Goal: Task Accomplishment & Management: Complete application form

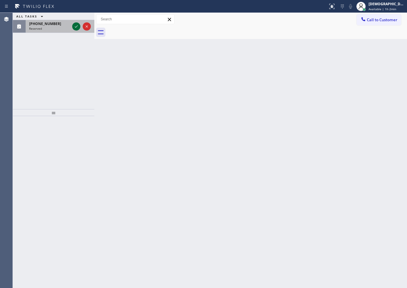
click at [78, 28] on icon at bounding box center [76, 26] width 7 height 7
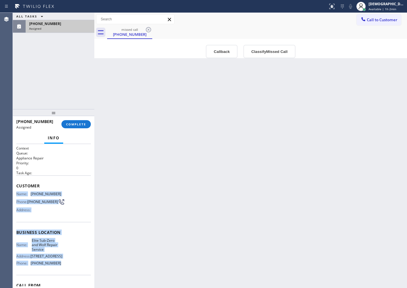
drag, startPoint x: 60, startPoint y: 264, endPoint x: 15, endPoint y: 192, distance: 84.8
click at [15, 192] on div "Context Queue: Appliance Repair Priority: 0 Task Age: Customer Name: [PHONE_NUM…" at bounding box center [54, 216] width 82 height 144
copy div "Name: [PHONE_NUMBER] Phone: [PHONE_NUMBER] Address: Business location Name: Eli…"
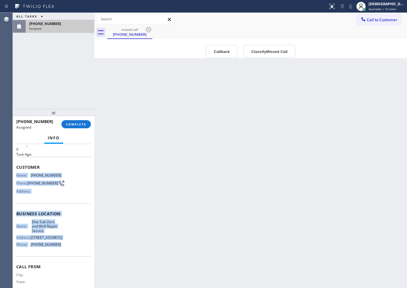
scroll to position [35, 0]
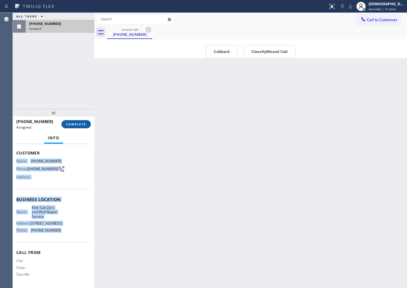
click at [75, 123] on span "COMPLETE" at bounding box center [76, 124] width 20 height 4
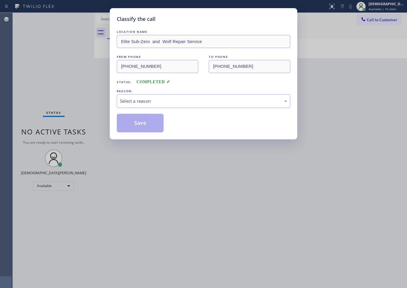
click at [156, 98] on div "Select a reason" at bounding box center [203, 101] width 167 height 7
click at [140, 127] on button "Save" at bounding box center [140, 123] width 47 height 19
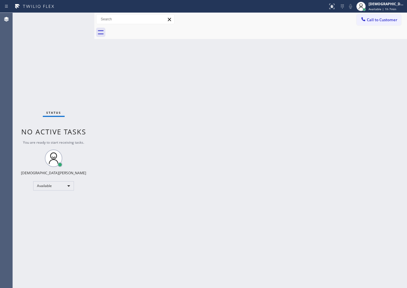
click at [47, 91] on div "Status No active tasks You are ready to start receiving tasks. Christian Cinco …" at bounding box center [54, 151] width 82 height 276
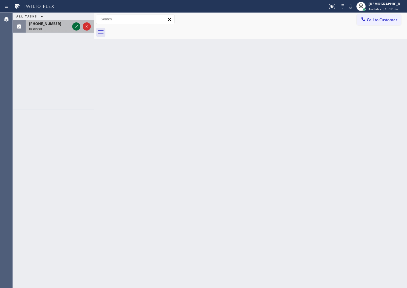
click at [74, 27] on icon at bounding box center [76, 26] width 7 height 7
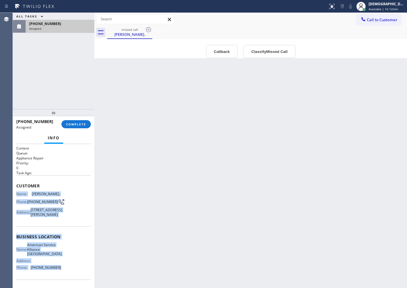
drag, startPoint x: 57, startPoint y: 242, endPoint x: 15, endPoint y: 191, distance: 65.2
click at [15, 191] on div "Context Queue: Appliance Repair Priority: 0 Task Age: Customer Name: [PERSON_NA…" at bounding box center [54, 216] width 82 height 144
copy div "Name: [PERSON_NAME]. Phone: [PHONE_NUMBER] Address: [STREET_ADDRESS][PERSON_NAM…"
click at [68, 124] on span "COMPLETE" at bounding box center [76, 124] width 20 height 4
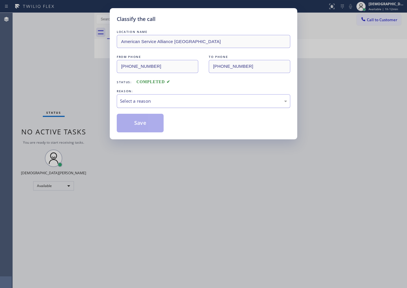
click at [134, 106] on div "Select a reason" at bounding box center [204, 101] width 174 height 14
click at [129, 122] on button "Save" at bounding box center [140, 123] width 47 height 19
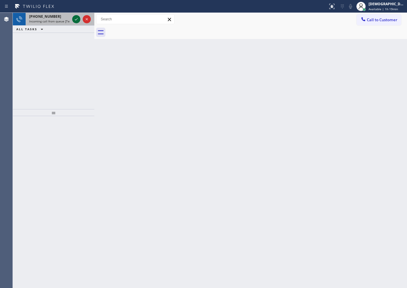
click at [77, 18] on icon at bounding box center [76, 19] width 7 height 7
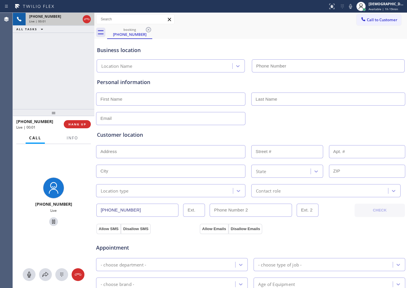
type input "[PHONE_NUMBER]"
click at [89, 19] on icon at bounding box center [86, 19] width 7 height 7
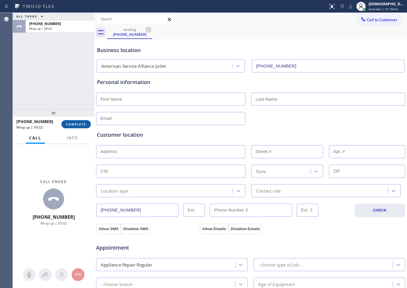
click at [78, 125] on span "COMPLETE" at bounding box center [76, 124] width 20 height 4
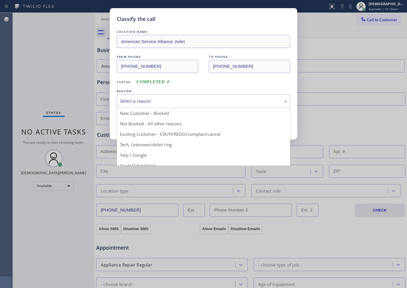
click at [190, 105] on div "Select a reason" at bounding box center [204, 101] width 174 height 14
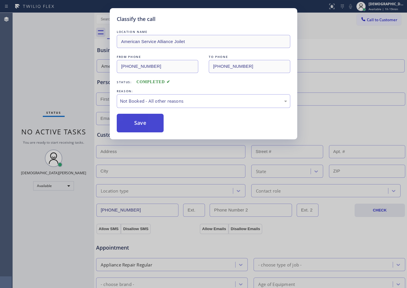
click at [151, 122] on button "Save" at bounding box center [140, 123] width 47 height 19
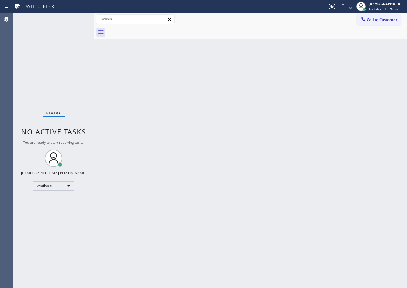
click at [64, 82] on div "Status No active tasks You are ready to start receiving tasks. Christian Cinco …" at bounding box center [54, 151] width 82 height 276
click at [77, 88] on div "Status No active tasks You are ready to start receiving tasks. Christian Cinco …" at bounding box center [54, 151] width 82 height 276
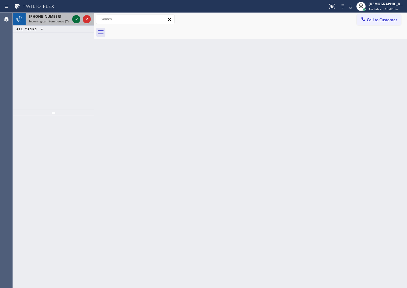
click at [77, 22] on icon at bounding box center [76, 19] width 7 height 7
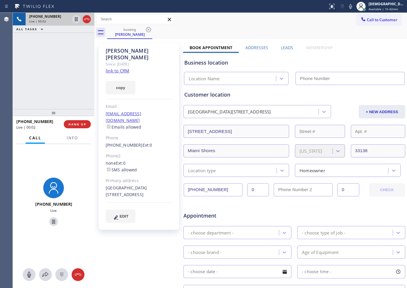
type input "[PHONE_NUMBER]"
click at [123, 68] on link "link to CRM" at bounding box center [118, 71] width 24 height 6
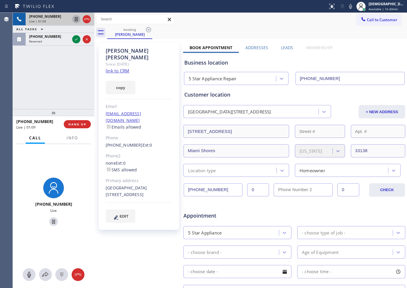
click at [76, 17] on icon at bounding box center [76, 19] width 7 height 7
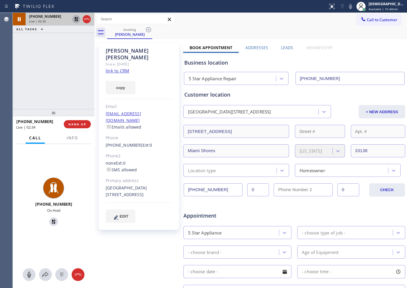
click at [77, 20] on icon at bounding box center [76, 19] width 4 height 4
click at [88, 21] on icon at bounding box center [86, 19] width 7 height 7
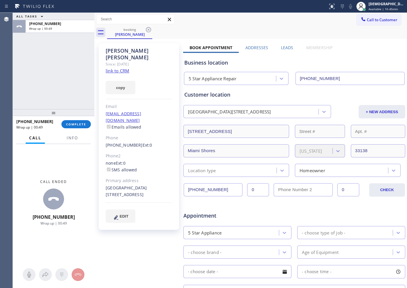
drag, startPoint x: 71, startPoint y: 88, endPoint x: 71, endPoint y: 114, distance: 25.9
click at [71, 89] on div "ALL TASKS ALL TASKS ACTIVE TASKS TASKS IN WRAP UP [PHONE_NUMBER] Wrap up | 00:49" at bounding box center [54, 61] width 82 height 96
click at [73, 121] on button "COMPLETE" at bounding box center [75, 124] width 29 height 8
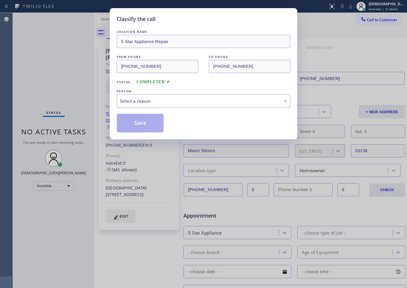
click at [180, 103] on div "Select a reason" at bounding box center [203, 101] width 167 height 7
click at [160, 97] on div "Not Booked - All other reasons" at bounding box center [204, 101] width 174 height 14
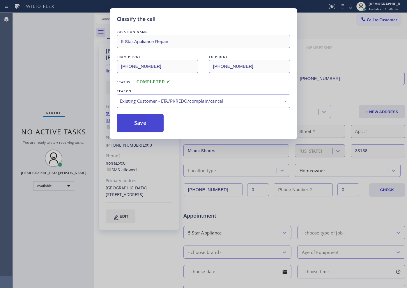
click at [143, 126] on button "Save" at bounding box center [140, 123] width 47 height 19
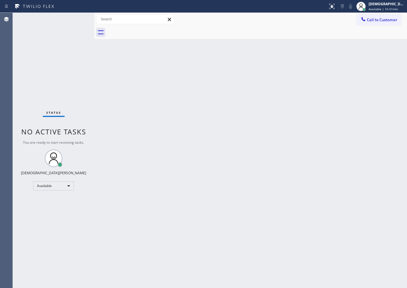
click at [66, 89] on div "Status No active tasks You are ready to start receiving tasks. Christian Cinco …" at bounding box center [54, 151] width 82 height 276
click at [43, 68] on div "Status No active tasks You are ready to start receiving tasks. Christian Cinco …" at bounding box center [54, 151] width 82 height 276
click at [78, 87] on div "Status No active tasks You are ready to start receiving tasks. Christian Cinco …" at bounding box center [54, 151] width 82 height 276
click at [194, 147] on div "Back to Dashboard Change Sender ID Customers Technicians Select a contact Outbo…" at bounding box center [250, 151] width 313 height 276
click at [71, 75] on div "Status No active tasks You are ready to start receiving tasks. Christian Cinco …" at bounding box center [54, 151] width 82 height 276
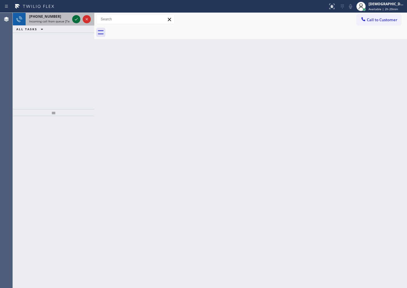
click at [76, 22] on icon at bounding box center [76, 19] width 7 height 7
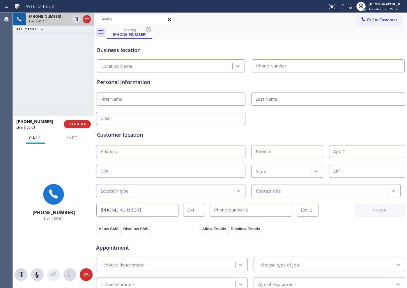
type input "[PHONE_NUMBER]"
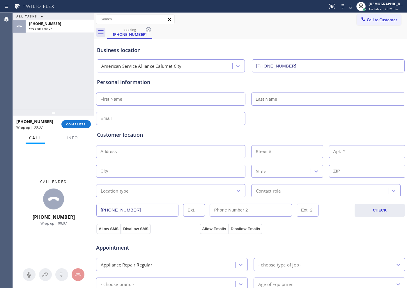
click at [221, 101] on input "text" at bounding box center [170, 99] width 149 height 13
type input "Mr"
click at [302, 101] on input "text" at bounding box center [328, 99] width 154 height 13
type input "[PERSON_NAME]"
click at [227, 122] on input "text" at bounding box center [170, 118] width 149 height 13
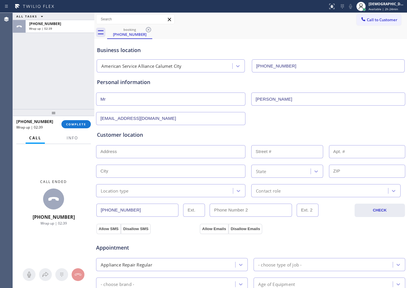
type input "[EMAIL_ADDRESS][DOMAIN_NAME]"
click at [145, 151] on input "text" at bounding box center [170, 151] width 149 height 13
paste input "[GEOGRAPHIC_DATA], IN 46321"
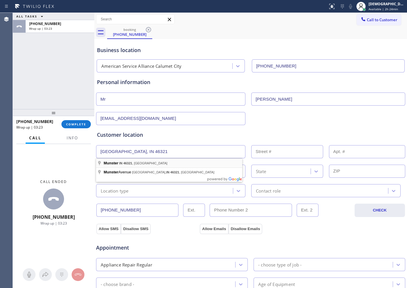
type input "[GEOGRAPHIC_DATA], IN [GEOGRAPHIC_DATA], [GEOGRAPHIC_DATA]"
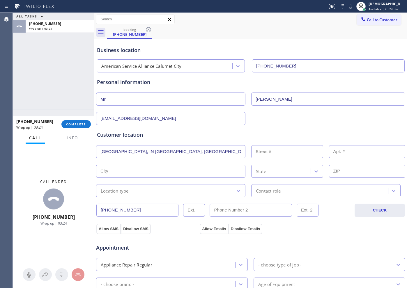
type input "Munster"
type input "46321"
click at [142, 156] on input "text" at bounding box center [170, 151] width 149 height 13
click at [142, 153] on input "text" at bounding box center [170, 151] width 149 height 13
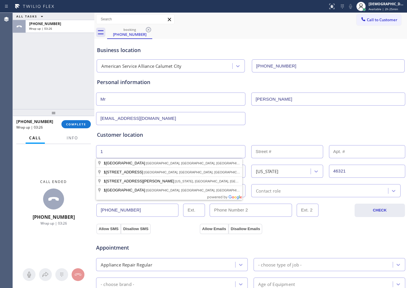
type input "1"
click at [264, 153] on input "1" at bounding box center [287, 151] width 72 height 13
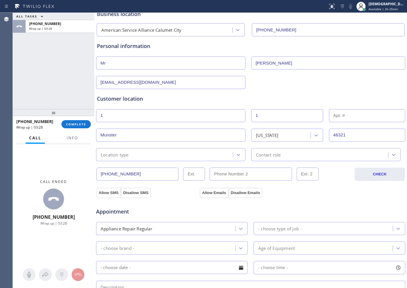
scroll to position [73, 0]
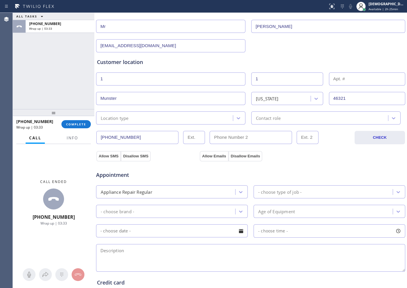
type input "1"
click at [269, 194] on div "- choose type of job -" at bounding box center [279, 192] width 43 height 7
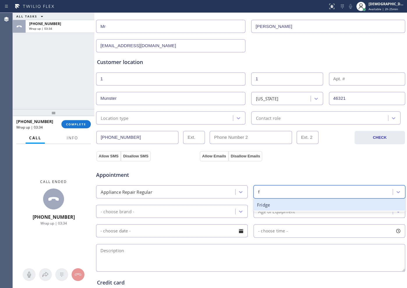
type input "fr"
click at [267, 205] on div "Fridge" at bounding box center [330, 205] width 152 height 12
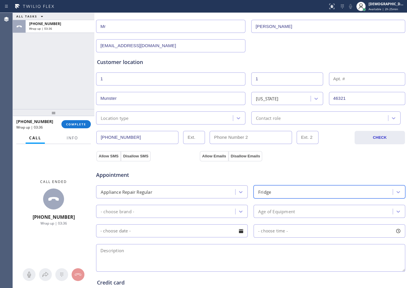
click at [194, 219] on div "Appointment Appliance Repair Regular option Fridge, selected. 14 results availa…" at bounding box center [251, 218] width 308 height 109
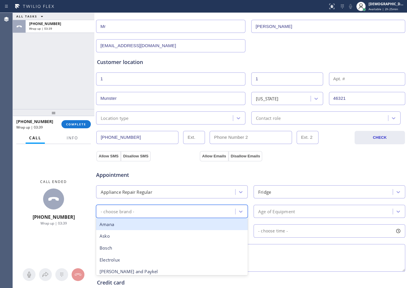
click at [198, 212] on div "- choose brand -" at bounding box center [167, 212] width 138 height 10
type input "s"
type input "ot"
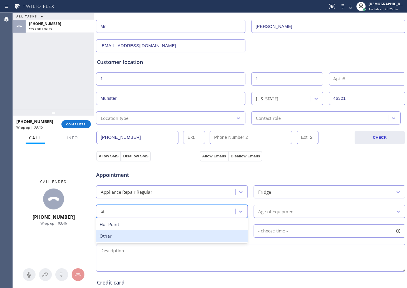
click at [158, 234] on div "Other" at bounding box center [172, 236] width 152 height 12
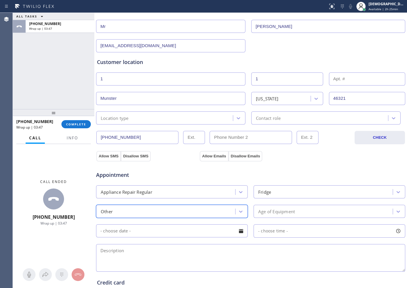
click at [265, 214] on div "Age of Equipment" at bounding box center [276, 211] width 37 height 7
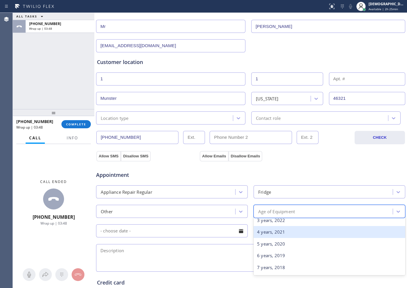
scroll to position [109, 0]
click at [278, 232] on div "10 years, 2015" at bounding box center [330, 234] width 152 height 12
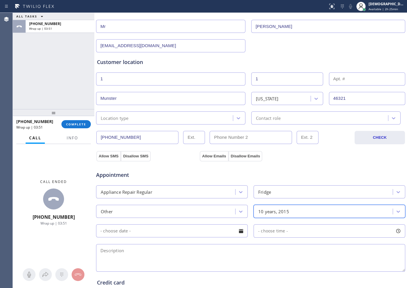
click at [169, 254] on textarea at bounding box center [250, 258] width 309 height 28
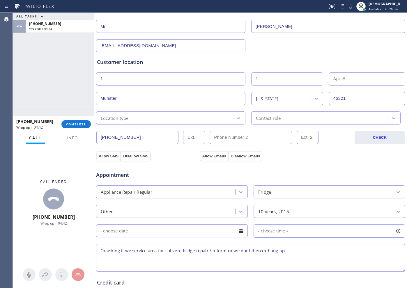
click at [253, 250] on textarea "Cx asking if we service area for subzero fridge repair / inform cx we dont then…" at bounding box center [250, 258] width 309 height 28
click at [363, 252] on textarea "Cx asking if we service area for subzero fridge repair / inform cx we don't and…" at bounding box center [250, 258] width 309 height 28
click at [371, 255] on textarea "Cx asking if we service area for subzero fridge repair / inform cx we don't and…" at bounding box center [250, 258] width 309 height 28
paste textarea "[GEOGRAPHIC_DATA], IN 46321"
click at [71, 138] on span "Info" at bounding box center [72, 137] width 11 height 5
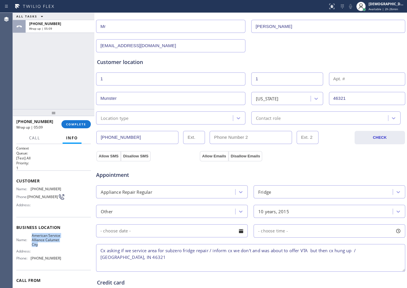
drag, startPoint x: 53, startPoint y: 245, endPoint x: 31, endPoint y: 237, distance: 23.2
click at [32, 237] on span "American Service Alliance Calumet City" at bounding box center [46, 240] width 29 height 13
copy span "American Service Alliance Calumet City"
click at [116, 257] on textarea "Cx asking if we service area for subzero fridge repair / inform cx we don't and…" at bounding box center [250, 258] width 309 height 28
paste textarea "American Service Alliance Calumet City"
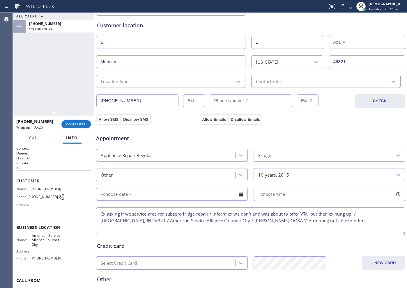
scroll to position [163, 0]
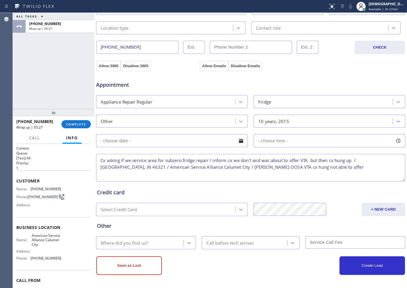
type textarea "Cx asking if we service area for subzero fridge repair / inform cx we don't and…"
click at [143, 242] on div "Where did you find us?" at bounding box center [124, 243] width 47 height 7
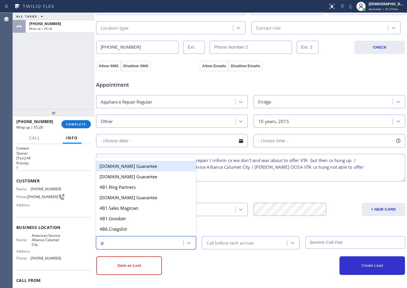
type input "goo"
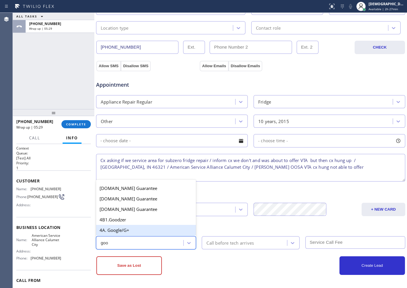
click at [136, 228] on div "4A. Google/G+" at bounding box center [146, 230] width 100 height 10
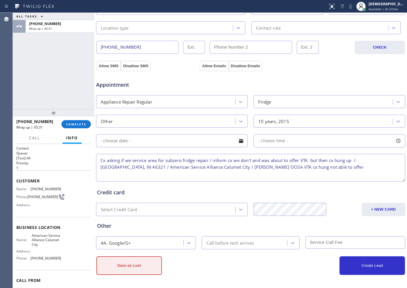
click at [141, 265] on button "Save as Lost" at bounding box center [129, 266] width 66 height 19
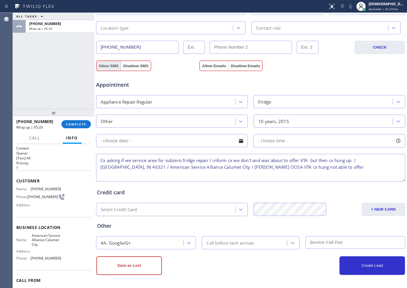
click at [101, 66] on button "Allow SMS" at bounding box center [108, 66] width 24 height 10
click at [202, 66] on button "Allow Emails" at bounding box center [214, 66] width 29 height 10
click at [143, 258] on button "Save as Lost" at bounding box center [129, 266] width 66 height 19
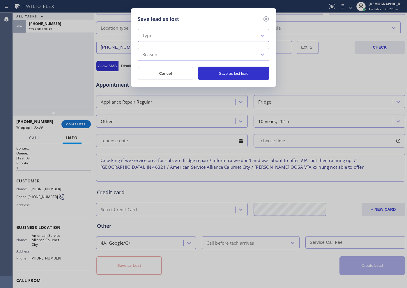
click at [79, 123] on div "Save lead as lost Type Reason Cancel Save as lost lead" at bounding box center [203, 144] width 407 height 288
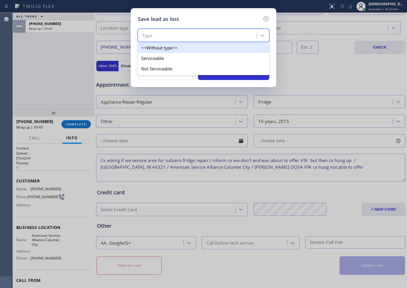
click at [180, 33] on div "Type" at bounding box center [198, 36] width 117 height 10
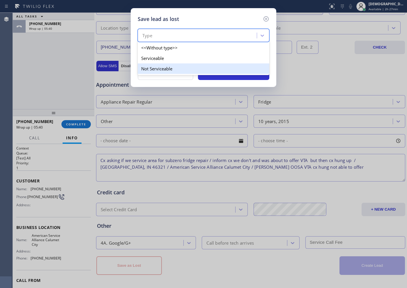
click at [172, 66] on div "Not Serviceable" at bounding box center [204, 69] width 132 height 10
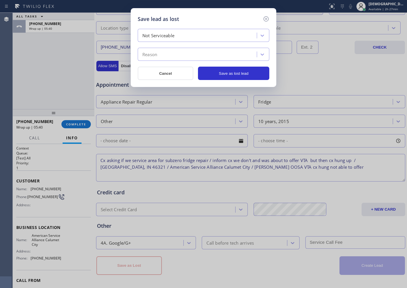
click at [173, 52] on div "Reason" at bounding box center [198, 55] width 117 height 10
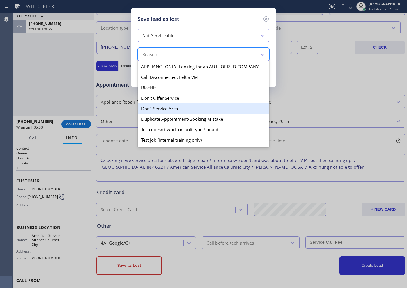
click at [181, 106] on div "Don't Service Area" at bounding box center [204, 108] width 132 height 10
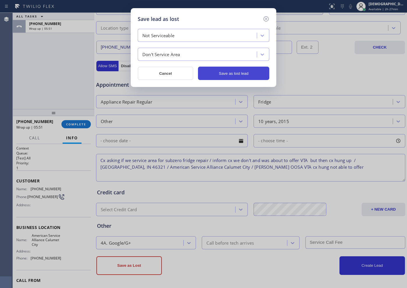
click at [208, 69] on button "Save as lost lead" at bounding box center [233, 73] width 71 height 13
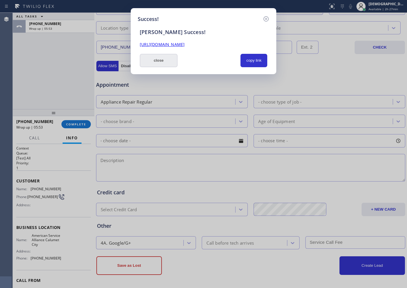
click at [172, 61] on button "close" at bounding box center [159, 60] width 38 height 13
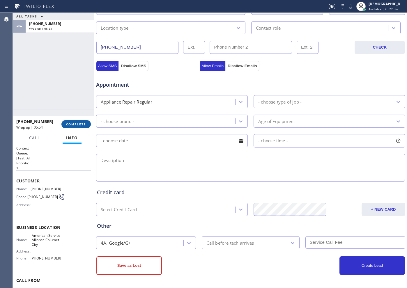
click at [84, 121] on button "COMPLETE" at bounding box center [75, 124] width 29 height 8
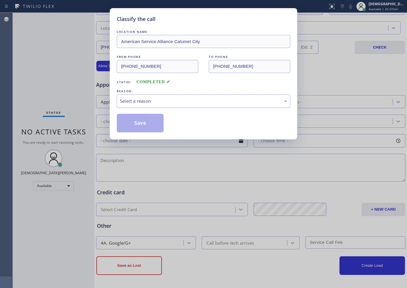
drag, startPoint x: 143, startPoint y: 103, endPoint x: 142, endPoint y: 106, distance: 3.3
click at [143, 103] on div "Select a reason" at bounding box center [203, 101] width 167 height 7
click at [138, 128] on button "Save" at bounding box center [140, 123] width 47 height 19
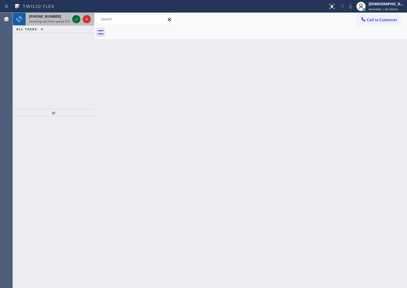
click at [74, 20] on icon at bounding box center [76, 19] width 7 height 7
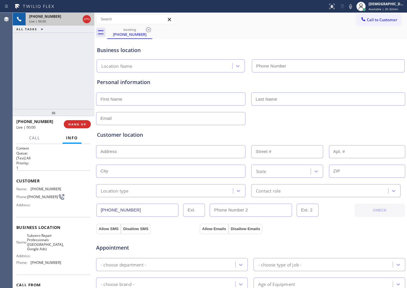
type input "[PHONE_NUMBER]"
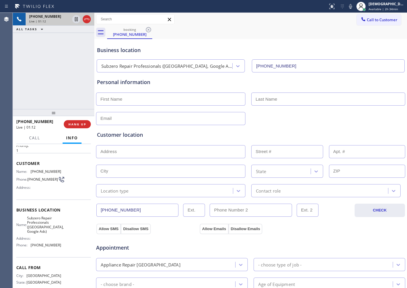
scroll to position [34, 0]
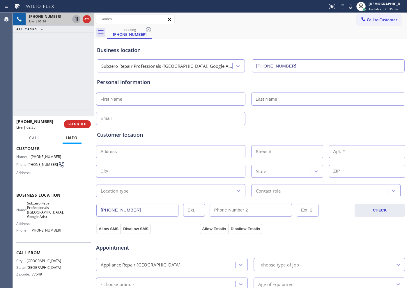
click at [73, 19] on icon at bounding box center [76, 19] width 7 height 7
click at [73, 18] on icon at bounding box center [76, 19] width 7 height 7
click at [76, 19] on icon at bounding box center [76, 19] width 3 height 4
click at [76, 19] on icon at bounding box center [76, 19] width 7 height 7
click at [76, 86] on div "[PHONE_NUMBER] Live | 05:44 ALL TASKS ALL TASKS ACTIVE TASKS TASKS IN WRAP UP" at bounding box center [54, 61] width 82 height 96
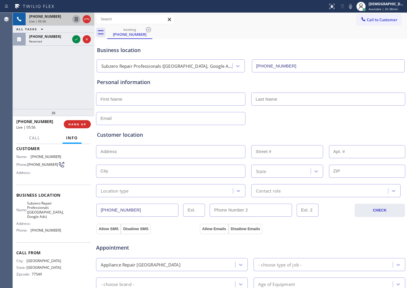
click at [73, 105] on div "[PHONE_NUMBER] Live | 05:56 ALL TASKS ALL TASKS ACTIVE TASKS TASKS IN WRAP UP […" at bounding box center [54, 61] width 82 height 96
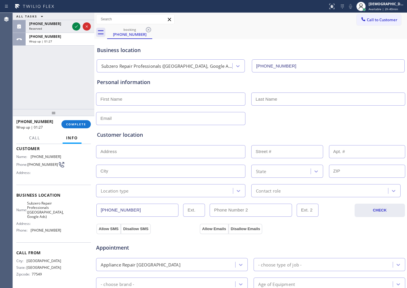
click at [137, 94] on input "text" at bounding box center [170, 99] width 149 height 13
paste input "[PERSON_NAME]"
type input "[PERSON_NAME]"
click at [267, 103] on input "text" at bounding box center [328, 99] width 154 height 13
paste input "[PERSON_NAME]"
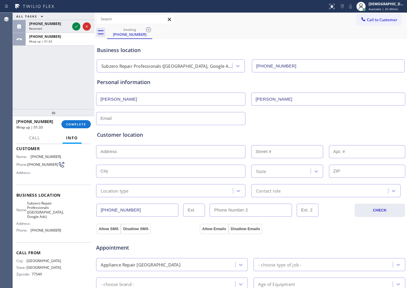
type input "[PERSON_NAME]"
click at [209, 122] on input "text" at bounding box center [170, 118] width 149 height 13
type input "[EMAIL_ADDRESS][DOMAIN_NAME]"
click at [114, 154] on input "text" at bounding box center [170, 151] width 149 height 13
paste input "[STREET_ADDRESS] /"
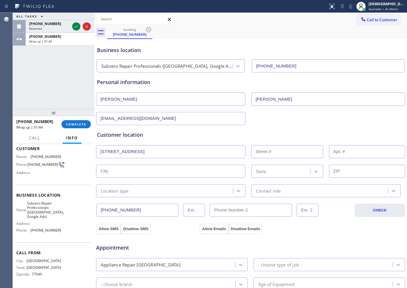
type input "Longwood Ct"
type input "[GEOGRAPHIC_DATA]"
type input "77024"
click at [113, 190] on div "Location type" at bounding box center [115, 191] width 28 height 7
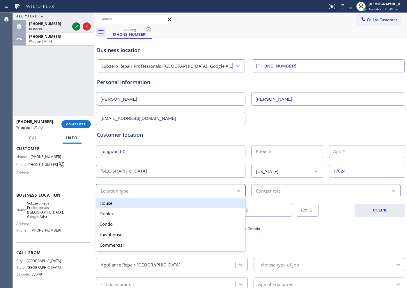
click at [113, 200] on div "House" at bounding box center [170, 203] width 149 height 10
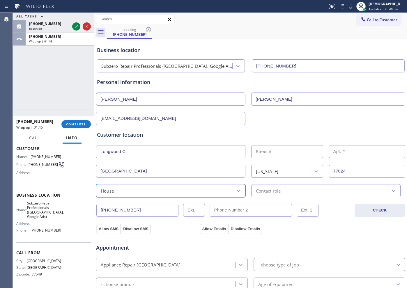
click at [268, 195] on div "Contact role" at bounding box center [325, 190] width 149 height 13
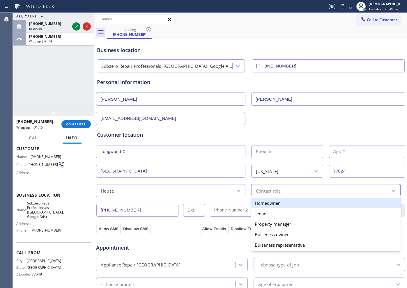
click at [263, 202] on div "Homeowner" at bounding box center [325, 203] width 149 height 10
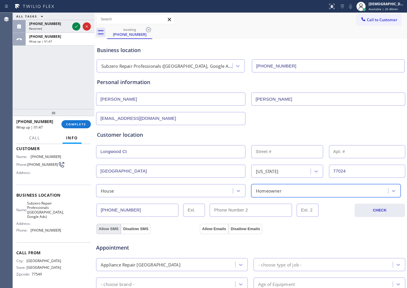
click at [106, 228] on button "Allow SMS" at bounding box center [108, 229] width 24 height 10
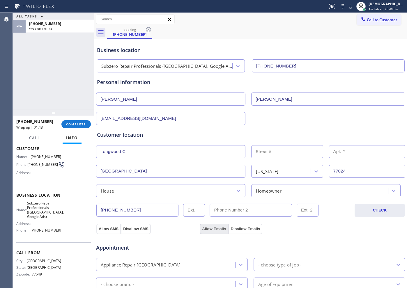
click at [207, 227] on button "Allow Emails" at bounding box center [214, 229] width 29 height 10
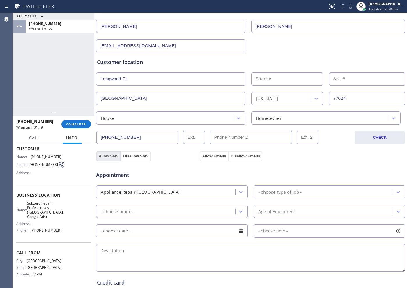
click at [110, 157] on button "Allow SMS" at bounding box center [108, 156] width 24 height 10
click at [210, 158] on button "Allow Emails" at bounding box center [214, 156] width 29 height 10
drag, startPoint x: 112, startPoint y: 154, endPoint x: 138, endPoint y: 155, distance: 26.5
click at [112, 154] on button "Allow SMS" at bounding box center [108, 156] width 24 height 10
click at [202, 154] on button "Allow Emails" at bounding box center [214, 156] width 29 height 10
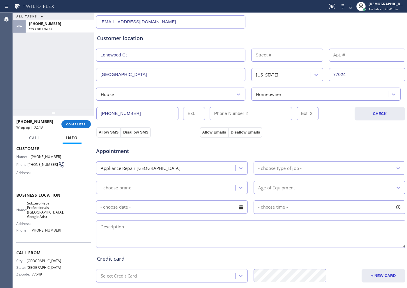
scroll to position [163, 0]
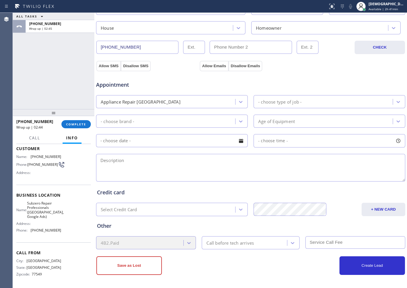
click at [279, 101] on div "- choose type of job -" at bounding box center [279, 101] width 43 height 7
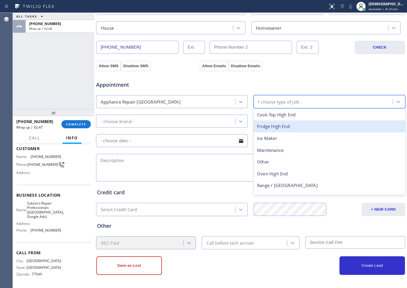
type input "fr"
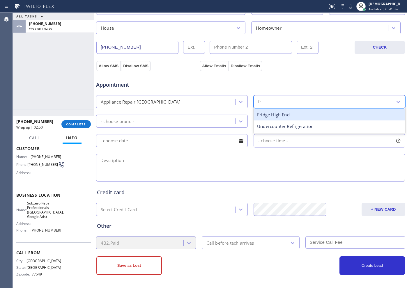
click at [273, 118] on div "Fridge High End" at bounding box center [330, 115] width 152 height 12
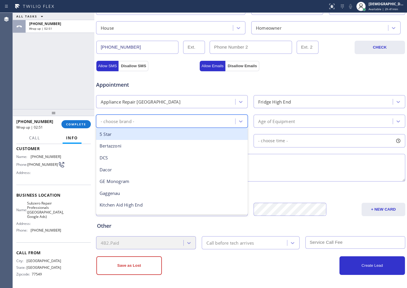
click at [205, 119] on div "- choose brand -" at bounding box center [167, 121] width 138 height 10
type input "s"
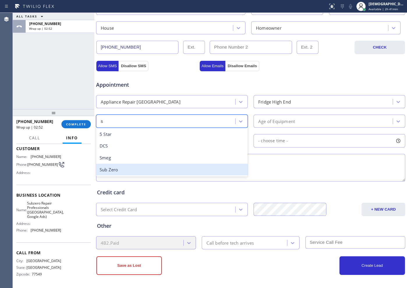
click at [168, 167] on div "Sub Zero" at bounding box center [172, 170] width 152 height 12
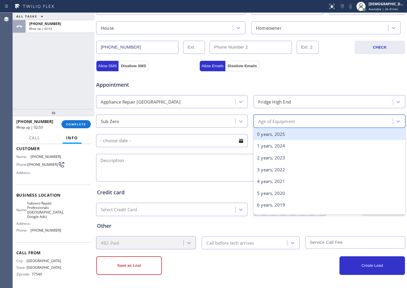
click at [302, 120] on div "Age of Equipment" at bounding box center [324, 121] width 138 height 10
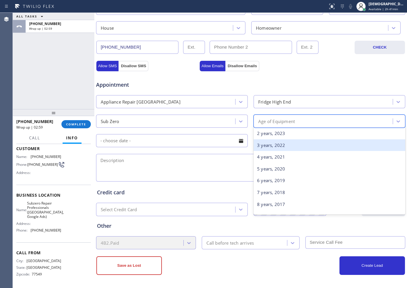
scroll to position [36, 0]
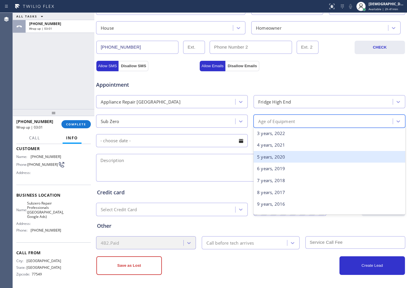
click at [290, 158] on div "5 years, 2020" at bounding box center [330, 157] width 152 height 12
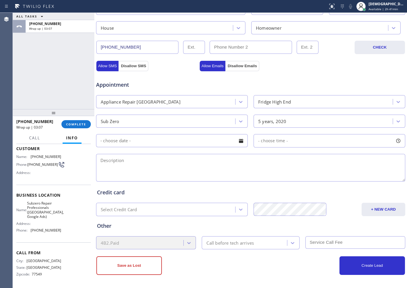
click at [167, 172] on textarea at bounding box center [250, 168] width 309 height 28
paste textarea "Subzero / Fridge / dripping water /"
drag, startPoint x: 205, startPoint y: 161, endPoint x: 177, endPoint y: 161, distance: 28.3
click at [177, 161] on textarea "Subzero / Fridge / dripping water / / Hopuse HO" at bounding box center [250, 168] width 309 height 28
click at [187, 161] on textarea "Subzero / Fridge / dripping water / /" at bounding box center [250, 168] width 309 height 28
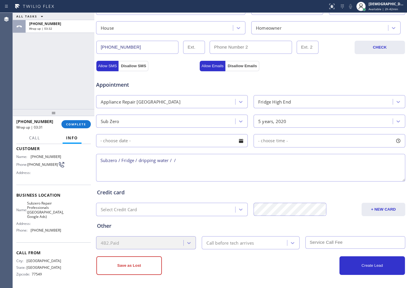
paste textarea "[STREET_ADDRESS]"
click at [216, 162] on textarea "Subzero / Fridge / dripping water / / [STREET_ADDRESS]" at bounding box center [250, 168] width 309 height 28
click at [263, 159] on textarea "Subzero / Fridge / dripping water / / [STREET_ADDRESS]" at bounding box center [250, 168] width 309 height 28
click at [53, 211] on span "Subzero Repair Professionals ([GEOGRAPHIC_DATA], Google Ads)" at bounding box center [45, 210] width 37 height 18
drag, startPoint x: 55, startPoint y: 217, endPoint x: 32, endPoint y: 202, distance: 27.0
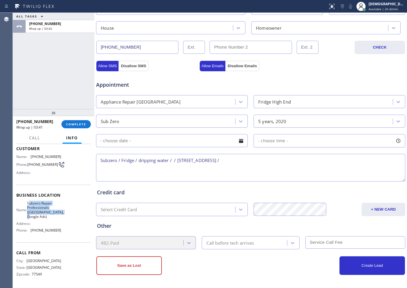
click at [32, 202] on span "Subzero Repair Professionals ([GEOGRAPHIC_DATA], Google Ads)" at bounding box center [45, 210] width 37 height 18
click at [55, 212] on span "Subzero Repair Professionals ([GEOGRAPHIC_DATA], Google Ads)" at bounding box center [45, 210] width 37 height 18
drag, startPoint x: 50, startPoint y: 216, endPoint x: 26, endPoint y: 203, distance: 27.4
click at [26, 203] on div "Name: Subzero Repair Professionals ([GEOGRAPHIC_DATA], Google Ads)" at bounding box center [38, 210] width 45 height 18
click at [61, 220] on div "Name: Subzero Repair Professionals ([GEOGRAPHIC_DATA], Google Ads) Address: Pho…" at bounding box center [53, 218] width 75 height 34
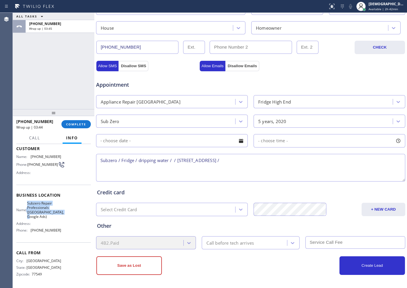
click at [53, 218] on span "Subzero Repair Professionals ([GEOGRAPHIC_DATA], Google Ads)" at bounding box center [45, 210] width 37 height 18
click at [58, 218] on div "Name: Subzero Repair Professionals ([GEOGRAPHIC_DATA], Google Ads) Address: Pho…" at bounding box center [53, 218] width 75 height 34
click at [58, 217] on div "Name: Subzero Repair Professionals ([GEOGRAPHIC_DATA], Google Ads) Address: Pho…" at bounding box center [53, 218] width 75 height 34
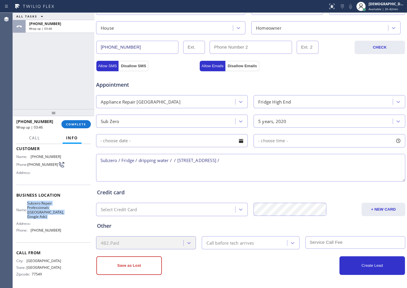
click at [59, 217] on div "Name: Subzero Repair Professionals ([GEOGRAPHIC_DATA], Google Ads) Address: Pho…" at bounding box center [53, 218] width 75 height 34
drag, startPoint x: 55, startPoint y: 217, endPoint x: 28, endPoint y: 205, distance: 29.7
click at [28, 205] on div "Name: Subzero Repair Professionals ([GEOGRAPHIC_DATA], Google Ads)" at bounding box center [38, 210] width 45 height 18
copy span "Subzero Repair Professionals ([GEOGRAPHIC_DATA], Google Ads)"
click at [283, 163] on textarea "Subzero / Fridge / dripping water / / [STREET_ADDRESS] /" at bounding box center [250, 168] width 309 height 28
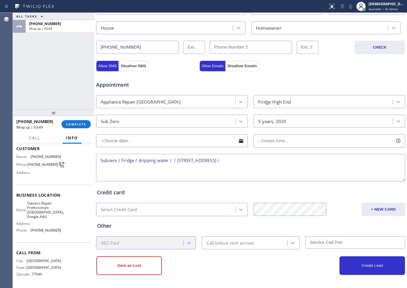
paste textarea "Subzero Repair Professionals ([GEOGRAPHIC_DATA], Google Ads)"
click at [368, 170] on textarea "Subzero / Fridge / dripping water / / [STREET_ADDRESS] /Subzero Repair Professi…" at bounding box center [250, 168] width 309 height 28
click at [380, 160] on textarea "Subzero / Fridge / dripping water / / [STREET_ADDRESS] /Subzero Repair Professi…" at bounding box center [250, 168] width 309 height 28
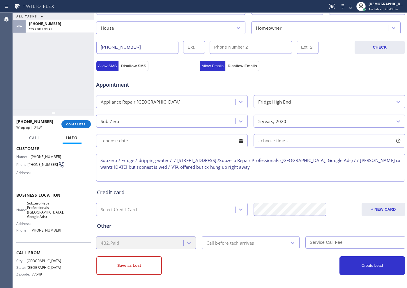
type textarea "Subzero / Fridge / dripping water / / [STREET_ADDRESS] /Subzero Repair Professi…"
click at [251, 243] on div "Call before tech arrives" at bounding box center [230, 243] width 47 height 7
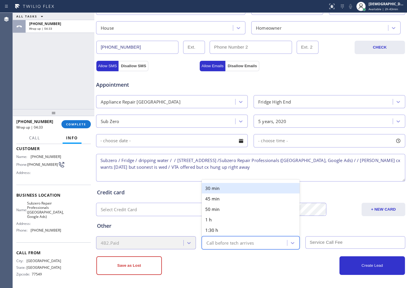
click at [228, 192] on div "30 min" at bounding box center [251, 188] width 98 height 10
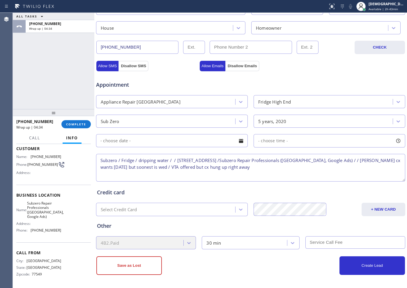
click at [200, 170] on textarea "Subzero / Fridge / dripping water / / [STREET_ADDRESS] /Subzero Repair Professi…" at bounding box center [250, 168] width 309 height 28
click at [152, 274] on button "Save as Lost" at bounding box center [129, 266] width 66 height 19
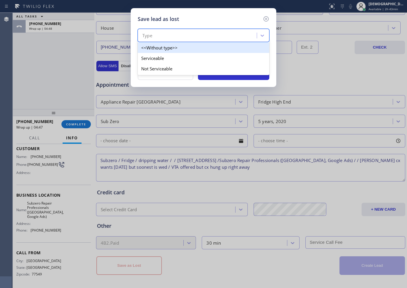
click at [164, 33] on div "Type" at bounding box center [198, 36] width 117 height 10
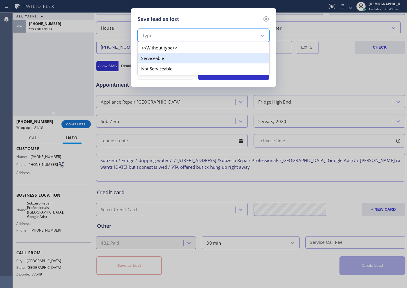
click at [161, 59] on div "Serviceable" at bounding box center [204, 58] width 132 height 10
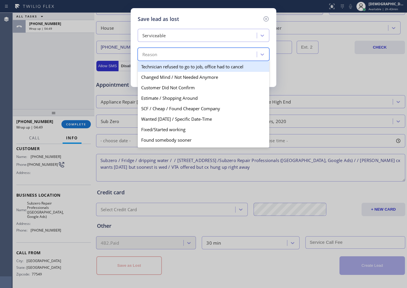
click at [163, 51] on div "Reason" at bounding box center [198, 55] width 117 height 10
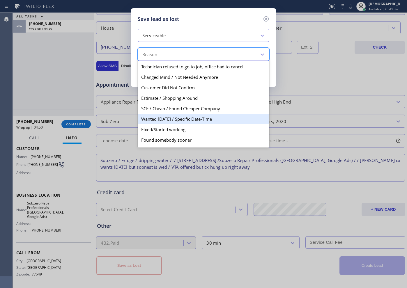
click at [181, 114] on div "Wanted [DATE] / Specific Date-Time" at bounding box center [204, 119] width 132 height 10
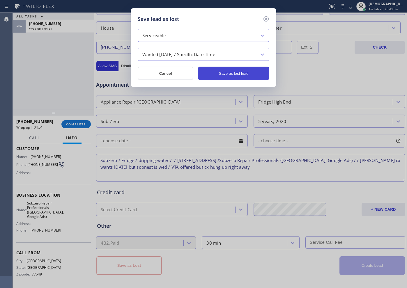
click at [245, 68] on button "Save as lost lead" at bounding box center [233, 73] width 71 height 13
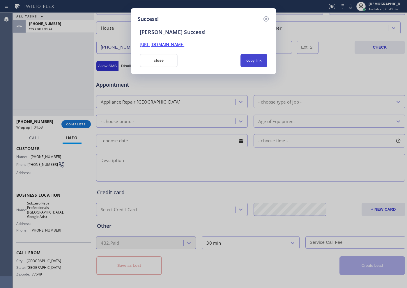
drag, startPoint x: 243, startPoint y: 61, endPoint x: 364, endPoint y: 43, distance: 122.7
click at [244, 61] on button "copy link" at bounding box center [254, 60] width 27 height 13
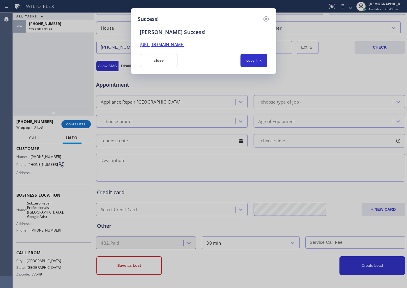
drag, startPoint x: 159, startPoint y: 55, endPoint x: 158, endPoint y: 62, distance: 6.8
click at [159, 55] on button "close" at bounding box center [159, 60] width 38 height 13
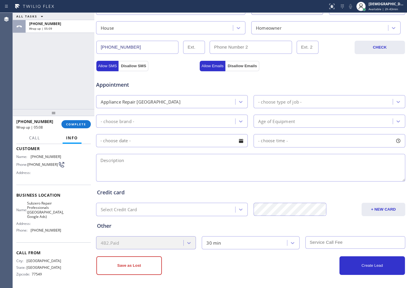
click at [61, 77] on div "ALL TASKS ALL TASKS ACTIVE TASKS TASKS IN WRAP UP [PHONE_NUMBER] Wrap up | 05:09" at bounding box center [54, 61] width 82 height 96
click at [82, 124] on span "COMPLETE" at bounding box center [76, 124] width 20 height 4
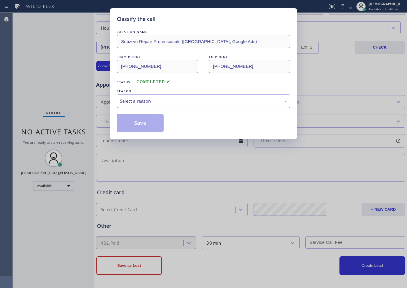
click at [190, 93] on div "REASON:" at bounding box center [204, 91] width 174 height 6
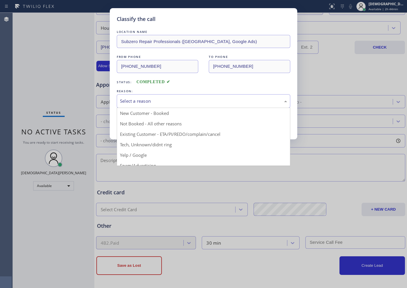
click at [175, 96] on div "Select a reason" at bounding box center [204, 101] width 174 height 14
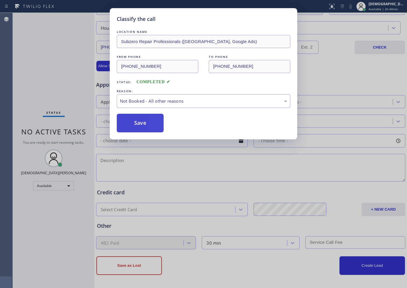
click at [151, 124] on button "Save" at bounding box center [140, 123] width 47 height 19
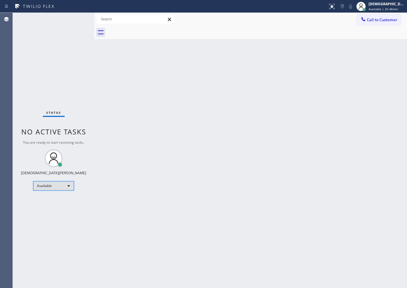
click at [55, 189] on div "Available" at bounding box center [53, 185] width 41 height 9
click at [53, 215] on li "Break" at bounding box center [54, 216] width 40 height 7
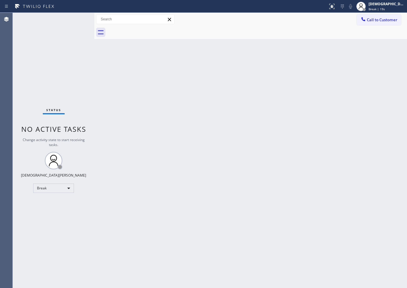
click at [54, 76] on div "Status No active tasks Change activity state to start receiving tasks. Christia…" at bounding box center [54, 151] width 82 height 276
click at [52, 191] on div "Break" at bounding box center [53, 188] width 41 height 9
click at [47, 202] on li "Available" at bounding box center [54, 203] width 40 height 7
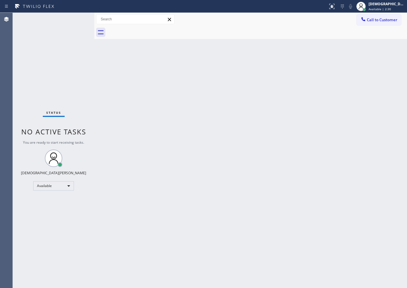
click at [67, 185] on body "Status report No issues detected If you experience an issue, please download th…" at bounding box center [203, 144] width 407 height 288
click at [50, 216] on li "Break" at bounding box center [54, 216] width 40 height 7
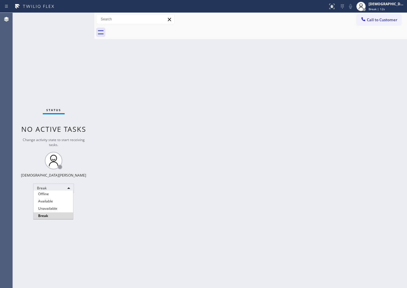
drag, startPoint x: 42, startPoint y: 57, endPoint x: 66, endPoint y: 96, distance: 45.0
click at [43, 57] on div at bounding box center [203, 144] width 407 height 288
click at [90, 67] on div "Status No active tasks Change activity state to start receiving tasks. Christia…" at bounding box center [54, 151] width 82 height 276
click at [273, 114] on div "Back to Dashboard Change Sender ID Customers Technicians Select a contact Outbo…" at bounding box center [250, 151] width 313 height 276
click at [99, 103] on div "Back to Dashboard Change Sender ID Customers Technicians Select a contact Outbo…" at bounding box center [250, 151] width 313 height 276
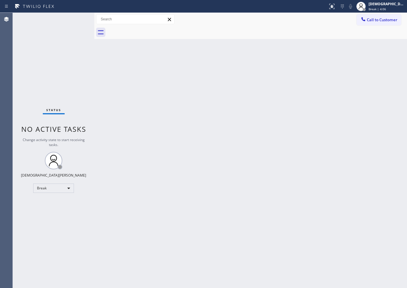
click at [59, 189] on body "Status report No issues detected If you experience an issue, please download th…" at bounding box center [203, 144] width 407 height 288
click at [56, 206] on li "Available" at bounding box center [54, 203] width 40 height 7
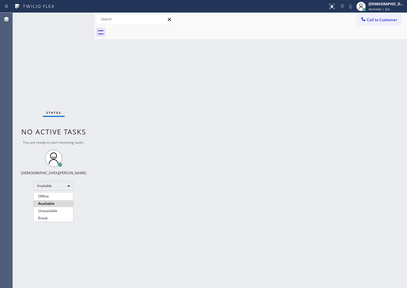
click at [165, 157] on div at bounding box center [203, 144] width 407 height 288
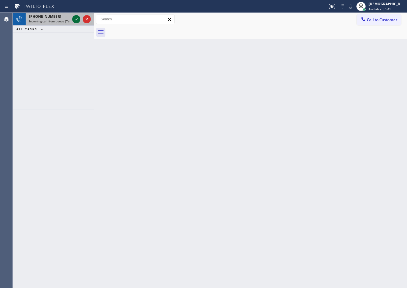
click at [77, 21] on icon at bounding box center [76, 19] width 7 height 7
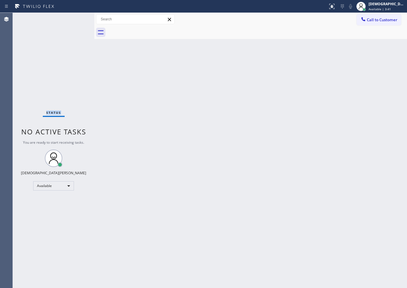
click at [77, 21] on div "Status No active tasks You are ready to start receiving tasks. Christian Cinco …" at bounding box center [54, 151] width 82 height 276
click at [74, 18] on div "Status No active tasks You are ready to start receiving tasks. Christian Cinco …" at bounding box center [54, 151] width 82 height 276
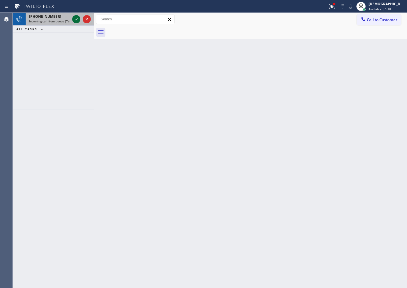
click at [80, 18] on icon at bounding box center [76, 19] width 7 height 7
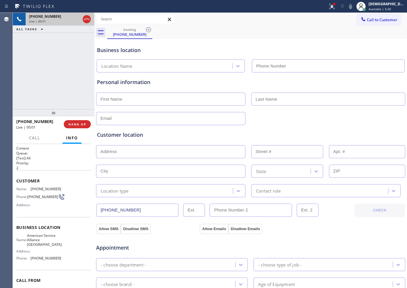
type input "[PHONE_NUMBER]"
click at [76, 16] on icon at bounding box center [76, 19] width 7 height 7
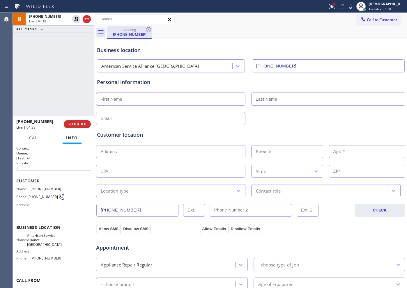
drag, startPoint x: 76, startPoint y: 18, endPoint x: 146, endPoint y: 37, distance: 72.3
click at [76, 18] on icon at bounding box center [76, 19] width 4 height 4
drag, startPoint x: 62, startPoint y: 68, endPoint x: 66, endPoint y: 67, distance: 4.2
click at [62, 68] on div "[PHONE_NUMBER] Live | 04:50 ALL TASKS ALL TASKS ACTIVE TASKS TASKS IN WRAP UP" at bounding box center [54, 61] width 82 height 96
drag, startPoint x: 135, startPoint y: 211, endPoint x: 96, endPoint y: 211, distance: 38.7
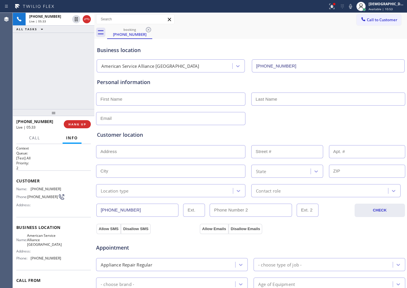
click at [96, 211] on div "[PHONE_NUMBER]" at bounding box center [225, 210] width 258 height 13
click at [85, 20] on icon at bounding box center [86, 19] width 5 height 2
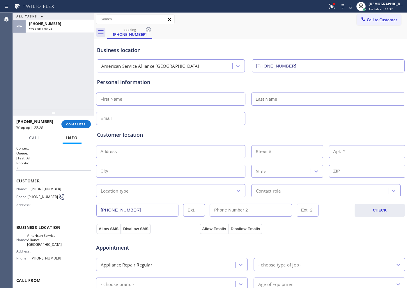
click at [176, 105] on input "text" at bounding box center [170, 99] width 149 height 13
paste input "rose"
click at [101, 100] on input "rose" at bounding box center [170, 99] width 149 height 13
drag, startPoint x: 115, startPoint y: 113, endPoint x: 165, endPoint y: 82, distance: 59.4
click at [165, 82] on div "Personal information" at bounding box center [251, 82] width 308 height 8
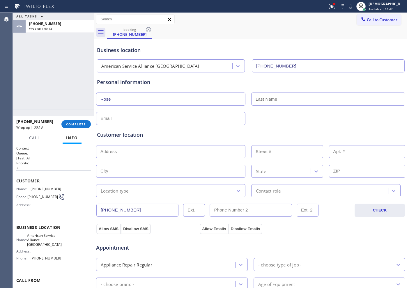
click at [140, 98] on input "Rose" at bounding box center [170, 99] width 149 height 13
type input "Rose"
click at [277, 98] on input "text" at bounding box center [328, 99] width 154 height 13
paste input "[PERSON_NAME]"
type input "[PERSON_NAME]"
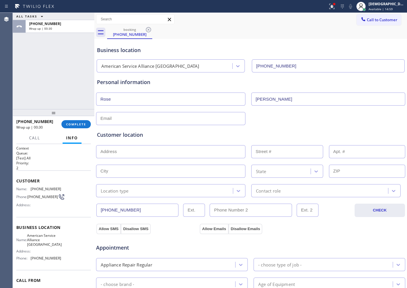
click at [292, 123] on div "Customer location >> ADD NEW ADDRESS << + NEW ADDRESS State Location type Conta…" at bounding box center [251, 160] width 310 height 75
click at [208, 119] on input "text" at bounding box center [170, 118] width 149 height 13
click at [167, 116] on input "[EMAIL_ADDRESS][DOMAIN_NAME]" at bounding box center [170, 118] width 149 height 13
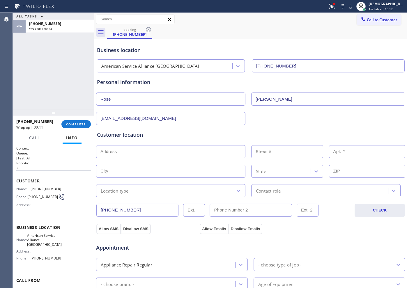
paste input "jonesoneal1"
type input "[EMAIL_ADDRESS][DOMAIN_NAME]"
click at [191, 150] on input "text" at bounding box center [170, 151] width 149 height 13
paste input "[STREET_ADDRESS]"
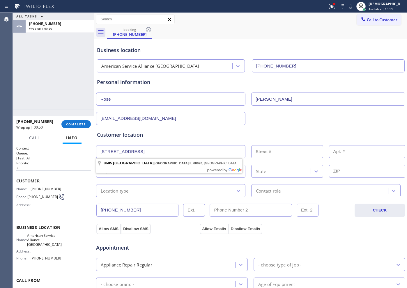
type input "[STREET_ADDRESS]"
type input "8605"
type input "[GEOGRAPHIC_DATA]"
type input "60620"
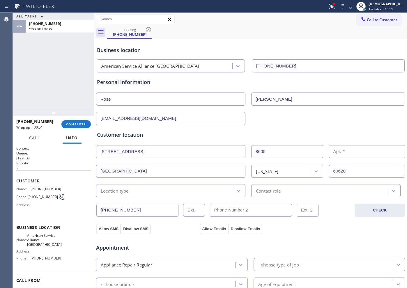
click at [145, 191] on div "Location type" at bounding box center [165, 191] width 135 height 10
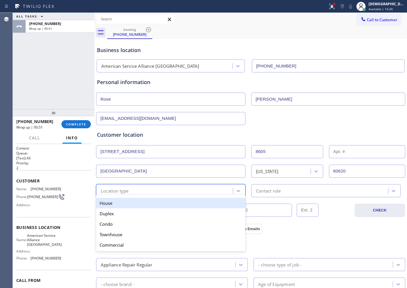
click at [141, 206] on div "House" at bounding box center [170, 203] width 149 height 10
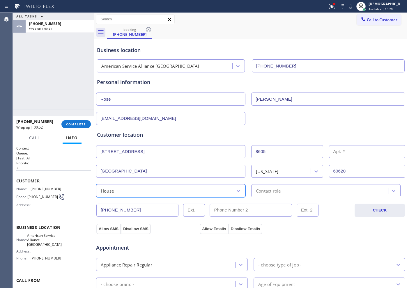
click at [258, 194] on div "Contact role" at bounding box center [325, 190] width 149 height 13
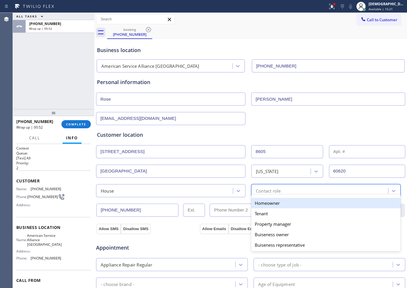
click at [255, 203] on div "Homeowner" at bounding box center [325, 203] width 149 height 10
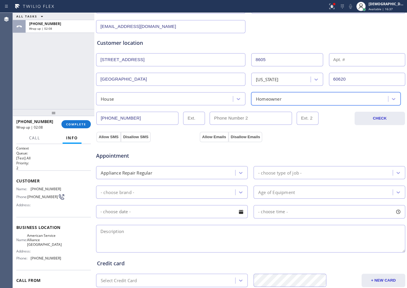
scroll to position [109, 0]
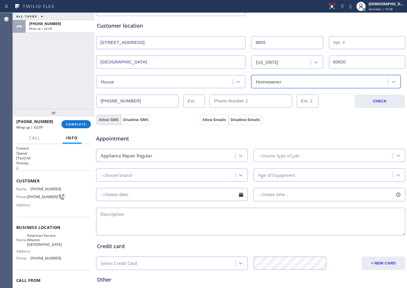
click at [101, 117] on button "Allow SMS" at bounding box center [108, 120] width 24 height 10
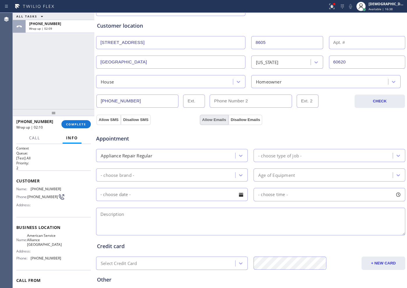
click at [215, 120] on button "Allow Emails" at bounding box center [214, 120] width 29 height 10
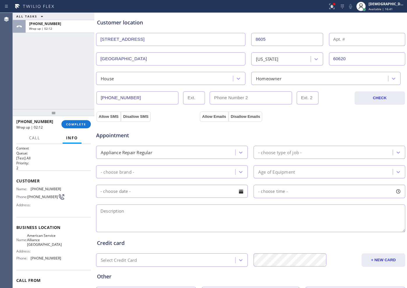
scroll to position [163, 0]
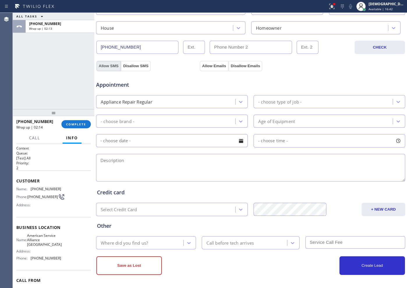
click at [107, 64] on button "Allow SMS" at bounding box center [108, 66] width 24 height 10
click at [205, 63] on button "Allow Emails" at bounding box center [214, 66] width 29 height 10
click at [331, 99] on div "- choose type of job -" at bounding box center [324, 102] width 138 height 10
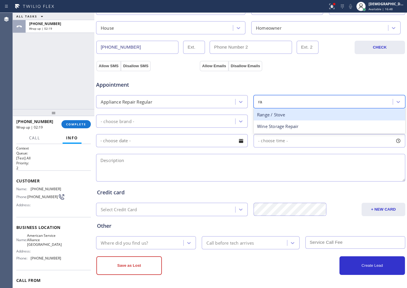
type input "ran"
click at [268, 114] on div "Range / Stove" at bounding box center [330, 115] width 152 height 12
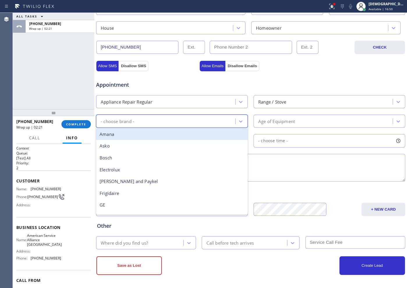
click at [163, 120] on div "- choose brand -" at bounding box center [167, 121] width 138 height 10
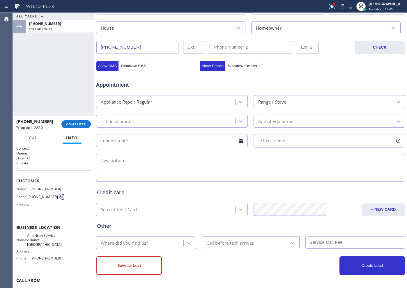
click at [166, 81] on span "Appointment" at bounding box center [147, 85] width 102 height 8
click at [154, 121] on div "- choose brand -" at bounding box center [167, 121] width 138 height 10
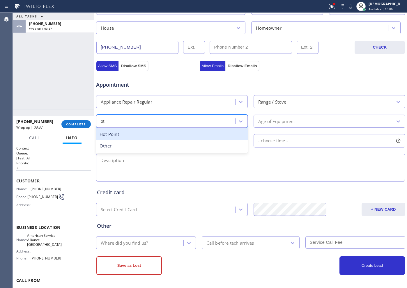
type input "oth"
click at [149, 133] on div "Other" at bounding box center [172, 134] width 152 height 12
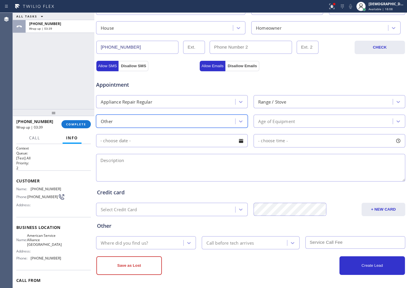
click at [265, 118] on div "Age of Equipment" at bounding box center [276, 121] width 37 height 7
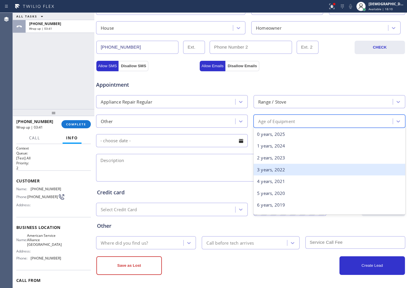
click at [286, 167] on div "3 years, 2022" at bounding box center [330, 170] width 152 height 12
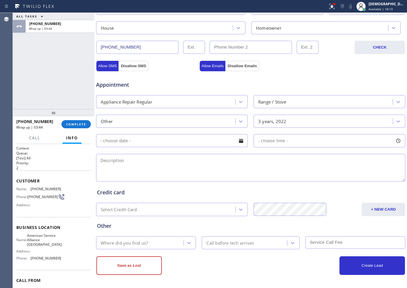
click at [172, 164] on textarea at bounding box center [250, 168] width 309 height 28
click at [167, 157] on textarea "2-5 / $75 /" at bounding box center [250, 168] width 309 height 28
paste textarea "[STREET_ADDRESS],"
click at [232, 161] on textarea "2-5 / $75 / [STREET_ADDRESS], / House" at bounding box center [250, 168] width 309 height 28
drag, startPoint x: 116, startPoint y: 167, endPoint x: 121, endPoint y: 166, distance: 5.3
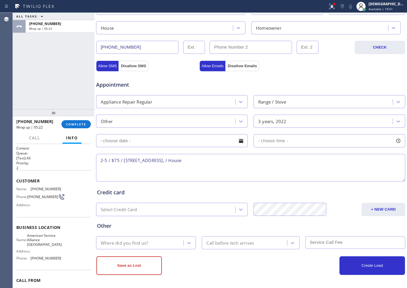
click at [116, 167] on textarea "2-5 / $75 / [STREET_ADDRESS], / House" at bounding box center [250, 168] width 309 height 28
click at [122, 160] on textarea "2-5 / $75 / [STREET_ADDRESS], / House" at bounding box center [250, 168] width 309 height 28
paste textarea "/ range / burners on top is not working / 3 years"
click at [123, 159] on textarea "2-5 / $75 / / range / burners on top is not working / 3 years [STREET_ADDRESS],…" at bounding box center [250, 168] width 309 height 28
click at [376, 165] on textarea "2-5 / $75 / don't know the brand yet/ range / burners on top is not working / 3…" at bounding box center [250, 168] width 309 height 28
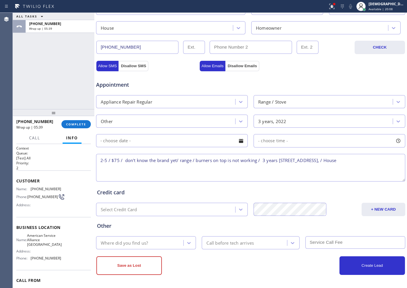
click at [380, 163] on textarea "2-5 / $75 / don't know the brand yet/ range / burners on top is not working / 3…" at bounding box center [250, 168] width 309 height 28
click at [261, 161] on textarea "2-5 / $75 / don't know the brand yet/ range / burners on top is not working / 3…" at bounding box center [250, 168] width 309 height 28
drag, startPoint x: 277, startPoint y: 159, endPoint x: 279, endPoint y: 168, distance: 9.1
click at [278, 159] on textarea "2-5 / $75 / don't know the brand yet/ range / burners on top is not working / 3…" at bounding box center [250, 168] width 309 height 28
click at [52, 245] on span "American Service Alliance [GEOGRAPHIC_DATA]" at bounding box center [44, 240] width 35 height 13
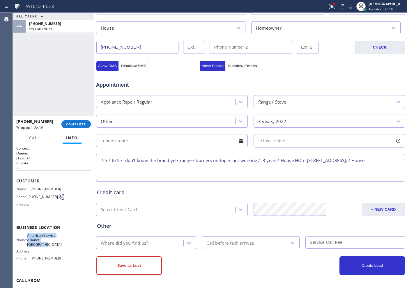
drag, startPoint x: 53, startPoint y: 246, endPoint x: 31, endPoint y: 236, distance: 24.4
click at [31, 236] on span "American Service Alliance [GEOGRAPHIC_DATA]" at bounding box center [44, 240] width 35 height 13
copy span "American Service Alliance [GEOGRAPHIC_DATA]"
click at [236, 173] on textarea "2-5 / $75 / don't know the brand yet/ range / burners on top is not working / 3…" at bounding box center [250, 168] width 309 height 28
paste textarea "American Service Alliance [GEOGRAPHIC_DATA]"
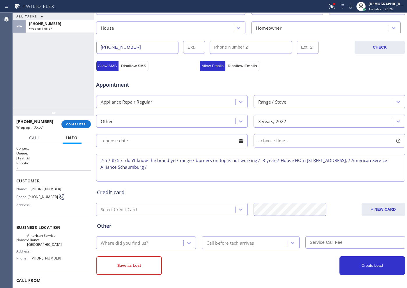
click at [219, 168] on textarea "2-5 / $75 / don't know the brand yet/ range / burners on top is not working / 3…" at bounding box center [250, 168] width 309 height 28
paste textarea "Please call customer 30 minutes prior to arrival"
type textarea "2-5 / $75 / don't know the brand yet/ range / burners on top is not working / 3…"
click at [165, 245] on div "Where did you find us?" at bounding box center [141, 243] width 86 height 10
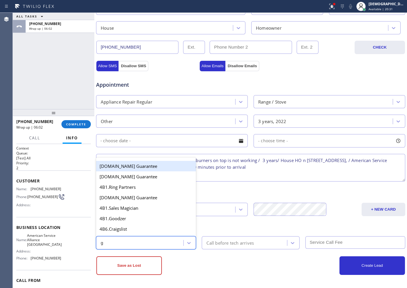
type input "go"
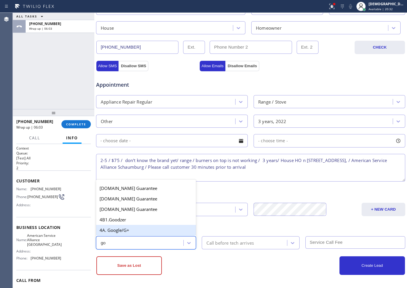
click at [117, 233] on div "4A. Google/G+" at bounding box center [146, 230] width 100 height 10
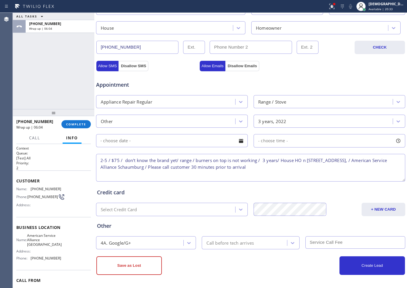
click at [307, 244] on input "text" at bounding box center [356, 243] width 100 height 13
type input "30"
click at [256, 244] on div "Call before tech arrives" at bounding box center [245, 243] width 83 height 10
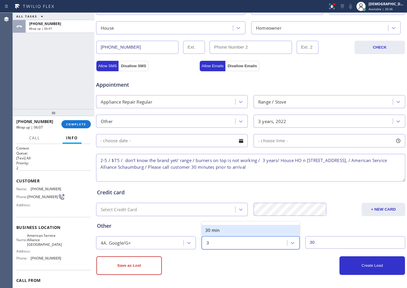
type input "30"
click at [244, 232] on div "30 min" at bounding box center [251, 230] width 98 height 10
click at [313, 241] on input "30" at bounding box center [356, 243] width 100 height 13
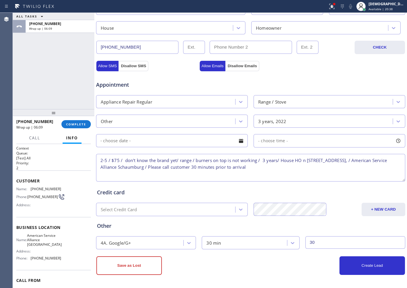
type input "3"
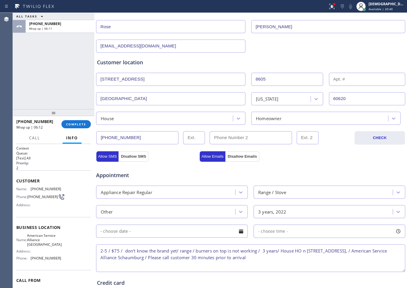
scroll to position [90, 0]
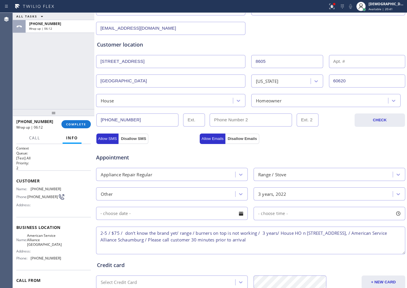
type input "75"
click at [172, 220] on div at bounding box center [173, 213] width 155 height 13
click at [173, 215] on input "text" at bounding box center [172, 213] width 152 height 13
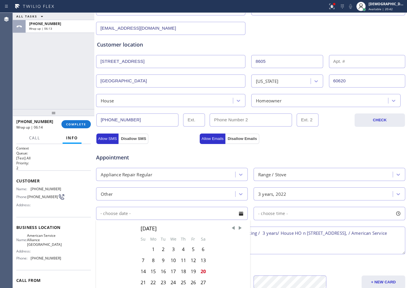
scroll to position [127, 0]
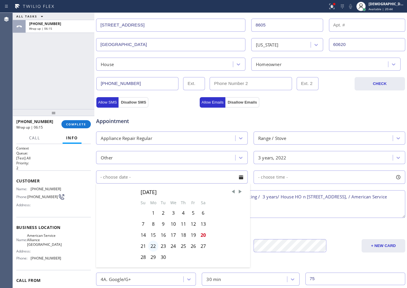
drag, startPoint x: 154, startPoint y: 249, endPoint x: 158, endPoint y: 247, distance: 4.3
click at [154, 249] on div "22" at bounding box center [153, 246] width 10 height 11
type input "[DATE]"
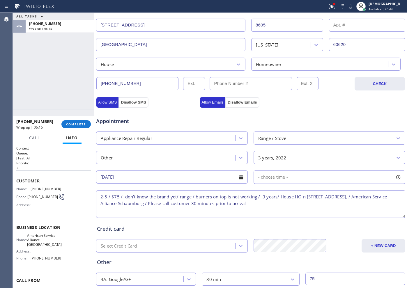
click at [298, 177] on div "- choose time -" at bounding box center [330, 177] width 152 height 13
drag, startPoint x: 260, startPoint y: 209, endPoint x: 296, endPoint y: 205, distance: 36.0
click at [296, 205] on div "FROM TILL 8:00 AM 8:00 AM" at bounding box center [325, 205] width 143 height 42
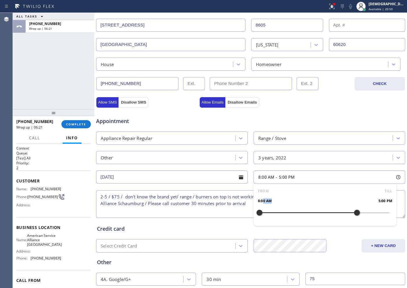
drag, startPoint x: 258, startPoint y: 214, endPoint x: 351, endPoint y: 220, distance: 93.7
click at [351, 220] on div "FROM TILL 8:00 AM 5:00 PM" at bounding box center [325, 205] width 143 height 42
drag, startPoint x: 258, startPoint y: 212, endPoint x: 319, endPoint y: 212, distance: 60.3
click at [321, 212] on div at bounding box center [324, 213] width 7 height 12
click at [314, 199] on div "2:00 PM 5:00 PM" at bounding box center [325, 201] width 134 height 6
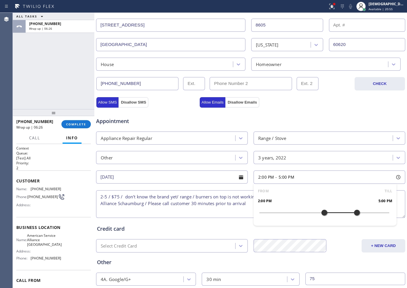
click at [318, 115] on div "Appointment" at bounding box center [251, 117] width 311 height 15
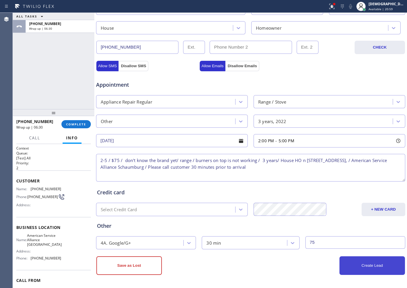
click at [390, 269] on button "Create Lead" at bounding box center [373, 266] width 66 height 19
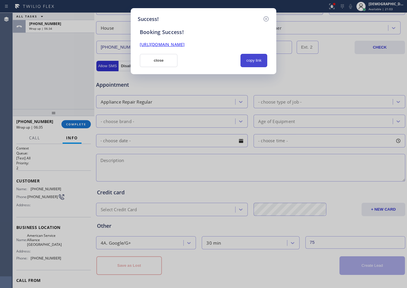
click at [266, 59] on button "copy link" at bounding box center [254, 60] width 27 height 13
click at [185, 45] on link "[URL][DOMAIN_NAME]" at bounding box center [162, 45] width 45 height 6
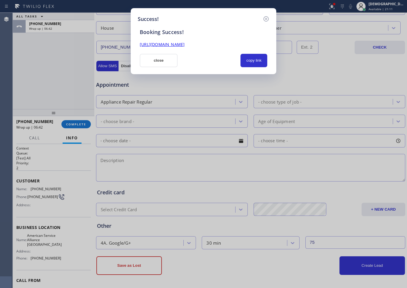
drag, startPoint x: 164, startPoint y: 61, endPoint x: 321, endPoint y: 29, distance: 160.9
click at [164, 61] on button "close" at bounding box center [159, 60] width 38 height 13
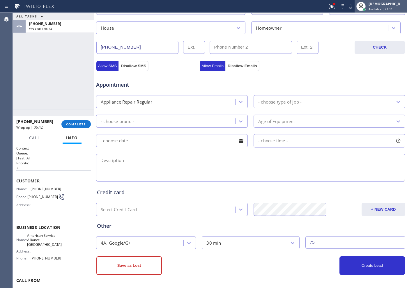
click at [392, 8] on span "Available | 21:11" at bounding box center [381, 9] width 24 height 4
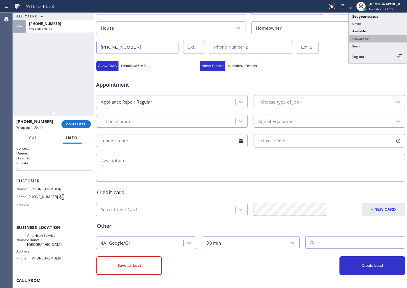
drag, startPoint x: 372, startPoint y: 34, endPoint x: 369, endPoint y: 38, distance: 5.0
click at [370, 39] on ul "Set your status Offline Available Unavailable Break Log out" at bounding box center [378, 38] width 58 height 50
click at [369, 37] on button "Unavailable" at bounding box center [378, 39] width 58 height 8
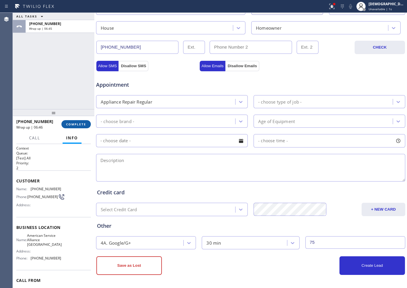
click at [81, 124] on span "COMPLETE" at bounding box center [76, 124] width 20 height 4
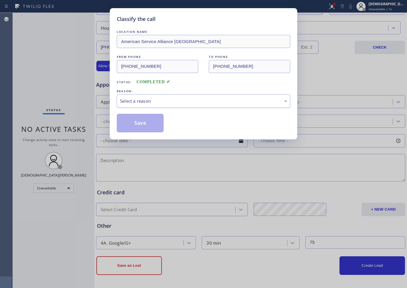
click at [146, 100] on div "Select a reason" at bounding box center [203, 101] width 167 height 7
click at [130, 121] on button "Save" at bounding box center [140, 123] width 47 height 19
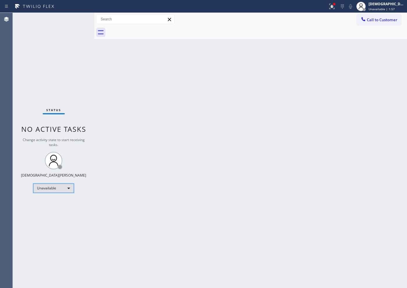
click at [61, 189] on div "Unavailable" at bounding box center [53, 188] width 41 height 9
click at [59, 205] on li "Available" at bounding box center [54, 203] width 40 height 7
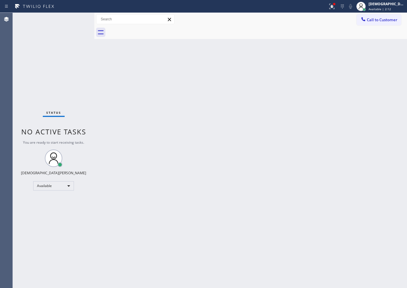
click at [75, 18] on div "Status No active tasks You are ready to start receiving tasks. Christian Cinco …" at bounding box center [54, 151] width 82 height 276
click at [59, 103] on div "Status No active tasks You are ready to start receiving tasks. Christian Cinco …" at bounding box center [54, 151] width 82 height 276
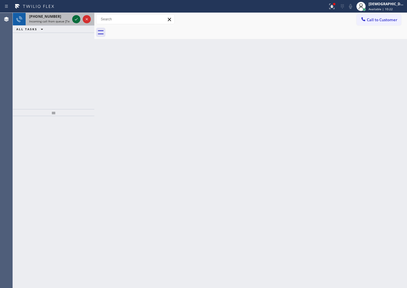
click at [75, 19] on icon at bounding box center [76, 19] width 3 height 2
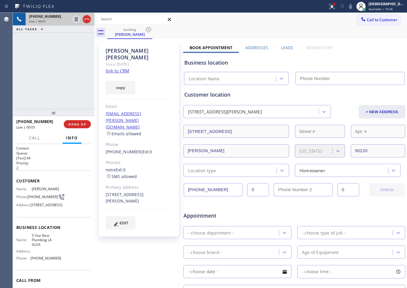
type input "[PHONE_NUMBER]"
click at [124, 68] on link "link to CRM" at bounding box center [118, 71] width 24 height 6
click at [152, 61] on div "Since: [DATE]" at bounding box center [139, 64] width 67 height 7
drag, startPoint x: 157, startPoint y: 52, endPoint x: 108, endPoint y: 51, distance: 49.2
click at [108, 51] on div "[PERSON_NAME]" at bounding box center [139, 53] width 67 height 13
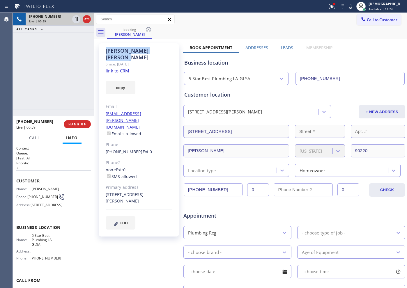
copy div "[PERSON_NAME]"
click at [76, 21] on icon at bounding box center [76, 19] width 7 height 7
click at [66, 87] on div "[PHONE_NUMBER] Live | 02:05 ALL TASKS ALL TASKS ACTIVE TASKS TASKS IN WRAP UP" at bounding box center [54, 61] width 82 height 96
click at [75, 19] on icon at bounding box center [76, 19] width 4 height 4
click at [57, 68] on div "[PHONE_NUMBER] Live | 03:40 ALL TASKS ALL TASKS ACTIVE TASKS TASKS IN WRAP UP" at bounding box center [54, 61] width 82 height 96
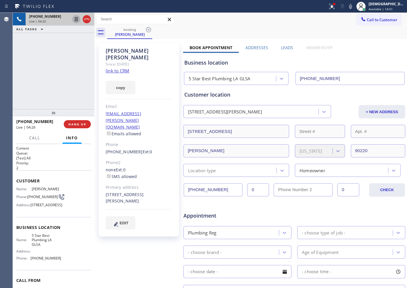
click at [51, 59] on div "[PHONE_NUMBER] Live | 04:25 ALL TASKS ALL TASKS ACTIVE TASKS TASKS IN WRAP UP" at bounding box center [54, 61] width 82 height 96
drag, startPoint x: 225, startPoint y: 186, endPoint x: 183, endPoint y: 186, distance: 42.0
click at [183, 186] on div "[PERSON_NAME] Since: [DATE] link to CRM copy Email [EMAIL_ADDRESS][PERSON_NAME]…" at bounding box center [251, 229] width 310 height 378
click at [86, 22] on icon at bounding box center [86, 19] width 7 height 7
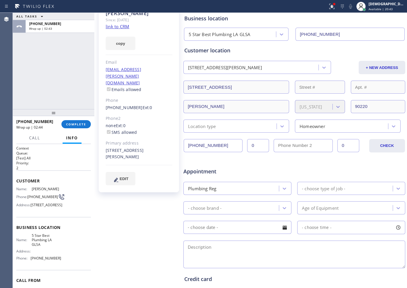
scroll to position [109, 0]
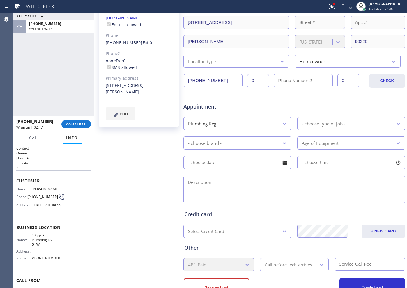
click at [321, 124] on div "- choose type of job -" at bounding box center [323, 123] width 43 height 7
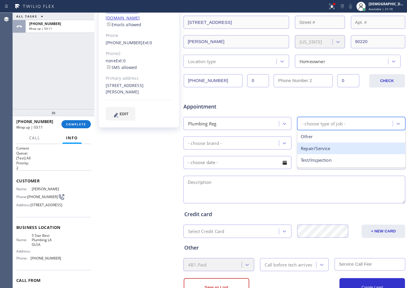
click at [331, 144] on div "Repair/Service" at bounding box center [351, 149] width 108 height 12
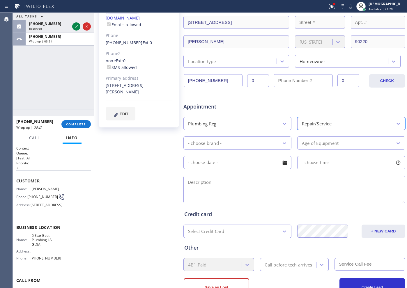
click at [236, 143] on div "- choose brand -" at bounding box center [232, 143] width 94 height 10
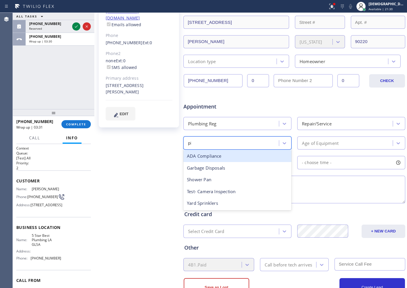
type input "p"
type input "le"
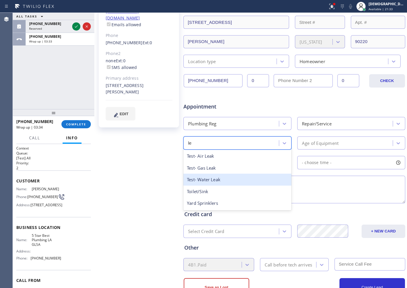
click at [225, 183] on div "Test- Water Leak" at bounding box center [238, 180] width 108 height 12
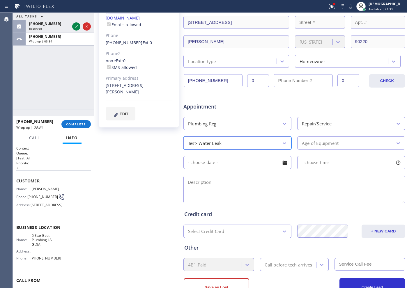
click at [332, 146] on div "Age of Equipment" at bounding box center [320, 143] width 37 height 7
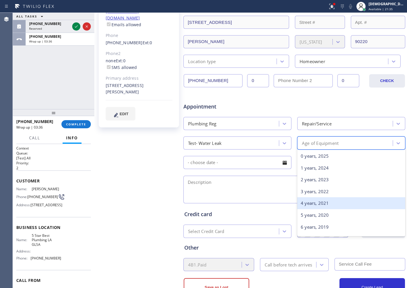
click at [326, 205] on div "4 years, 2021" at bounding box center [351, 204] width 108 height 12
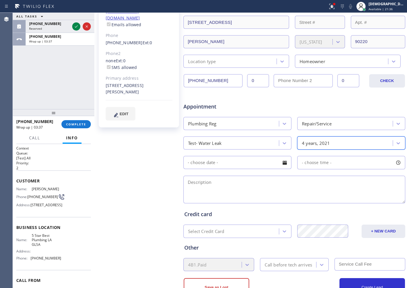
click at [250, 162] on input "text" at bounding box center [238, 162] width 108 height 13
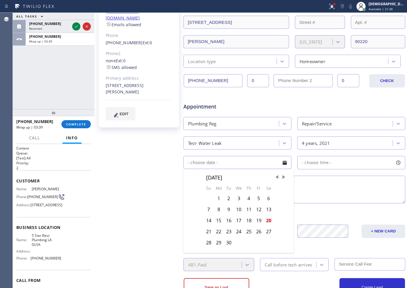
click at [210, 232] on div "21" at bounding box center [209, 231] width 10 height 11
type input "[DATE]"
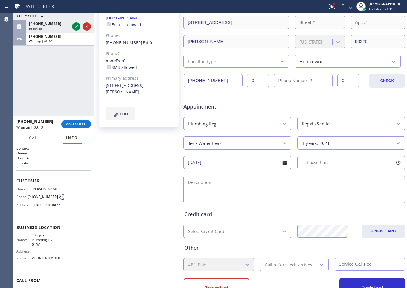
click at [335, 161] on div "- choose time -" at bounding box center [351, 162] width 108 height 13
drag, startPoint x: 331, startPoint y: 200, endPoint x: 335, endPoint y: 201, distance: 3.9
click at [336, 201] on div at bounding box center [339, 198] width 7 height 12
drag, startPoint x: 301, startPoint y: 200, endPoint x: 315, endPoint y: 202, distance: 13.8
click at [315, 202] on div at bounding box center [317, 198] width 7 height 12
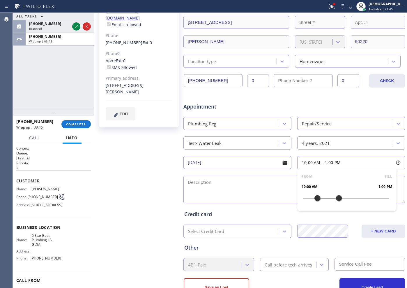
click at [241, 186] on textarea at bounding box center [295, 190] width 222 height 28
click at [230, 181] on textarea "10-1 / $99 /" at bounding box center [295, 190] width 222 height 28
paste textarea "main pipe is leaking"
click at [270, 176] on textarea "10-1 / $99 / main pipe is leaking" at bounding box center [295, 190] width 222 height 28
click at [322, 186] on textarea "10-1 / $99 / main pipe is leaking / House HO /" at bounding box center [295, 190] width 222 height 28
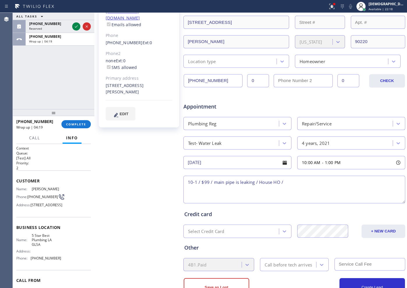
paste textarea "[STREET_ADDRESS]"
click at [316, 181] on textarea "10-1 / $99 / main pipe is leaking / House HO /" at bounding box center [295, 190] width 222 height 28
paste textarea "[STREET_ADDRESS]"
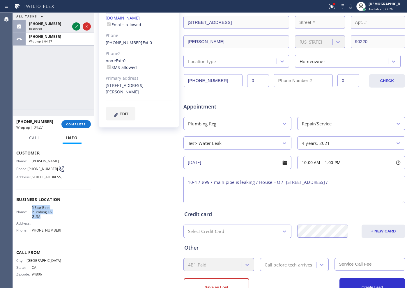
drag, startPoint x: 41, startPoint y: 225, endPoint x: 27, endPoint y: 216, distance: 17.3
click at [27, 216] on div "Name: 5 Star Best Plumbing LA GLSA" at bounding box center [38, 212] width 45 height 13
copy div "5 Star Best Plumbing LA GLSA"
click at [388, 185] on textarea "10-1 / $99 / main pipe is leaking / House HO / [STREET_ADDRESS] /" at bounding box center [295, 190] width 222 height 28
paste textarea "5 Star Best Plumbing LA GLSA"
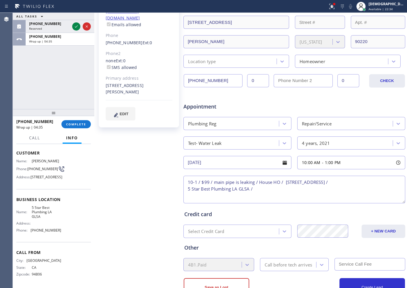
click at [269, 192] on textarea "10-1 / $99 / main pipe is leaking / House HO / [STREET_ADDRESS] / 5 Star Best P…" at bounding box center [295, 190] width 222 height 28
paste textarea "Please call customer 30 minutes prior to arrival"
type textarea "10-1 / $99 / main pipe is leaking / House HO / [STREET_ADDRESS] / 5 Star Best P…"
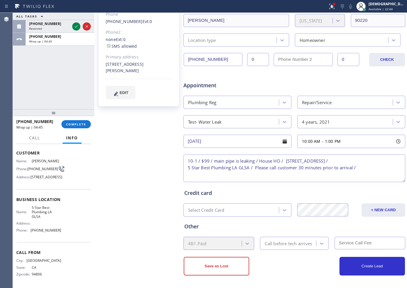
scroll to position [131, 0]
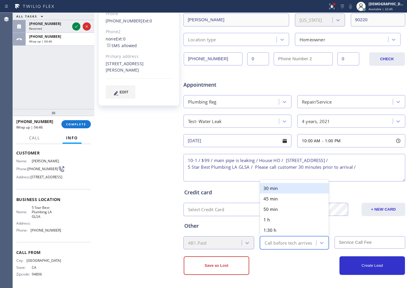
click at [287, 242] on div "Call before tech arrives" at bounding box center [288, 243] width 47 height 7
type input "30"
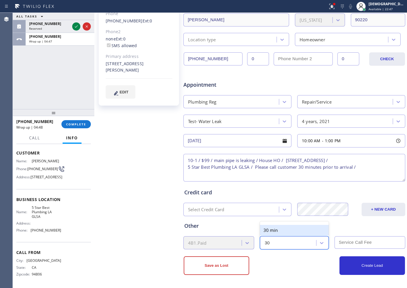
click at [280, 229] on div "30 min" at bounding box center [294, 230] width 68 height 10
click at [360, 242] on input "text" at bounding box center [370, 243] width 71 height 13
type input "3"
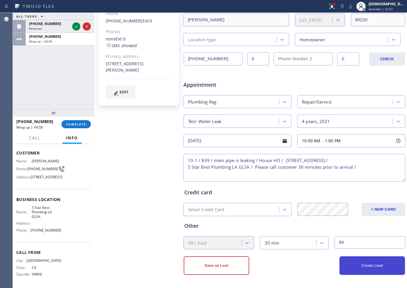
type input "99"
click at [367, 265] on button "Create Lead" at bounding box center [373, 266] width 66 height 19
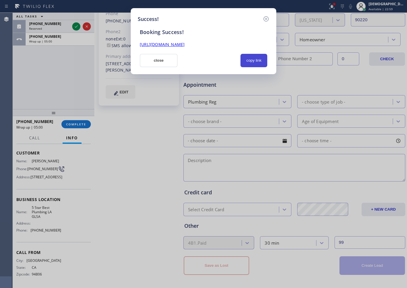
click at [248, 56] on button "copy link" at bounding box center [254, 60] width 27 height 13
click at [185, 45] on link "[URL][DOMAIN_NAME]" at bounding box center [162, 45] width 45 height 6
click at [162, 57] on button "close" at bounding box center [159, 60] width 38 height 13
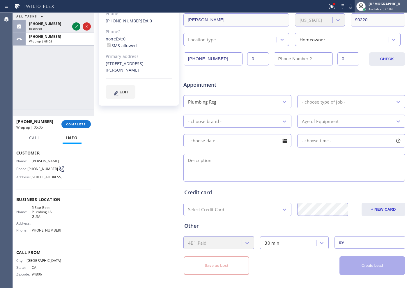
click at [384, 7] on span "Available | 23:04" at bounding box center [381, 9] width 24 height 4
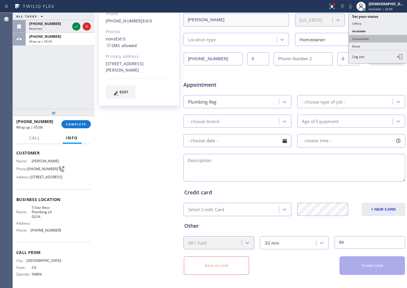
click at [372, 35] on button "Unavailable" at bounding box center [378, 39] width 58 height 8
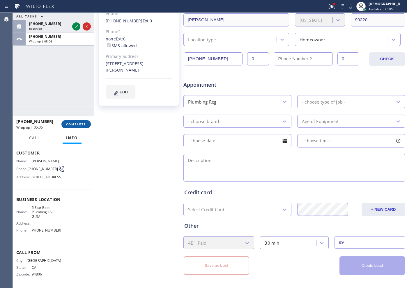
click at [78, 125] on span "COMPLETE" at bounding box center [76, 124] width 20 height 4
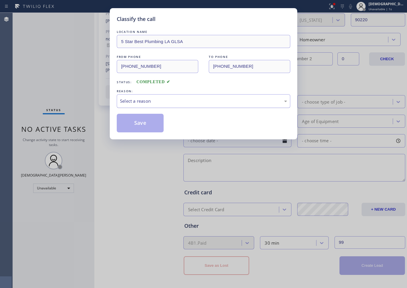
click at [154, 100] on div "Select a reason" at bounding box center [203, 101] width 167 height 7
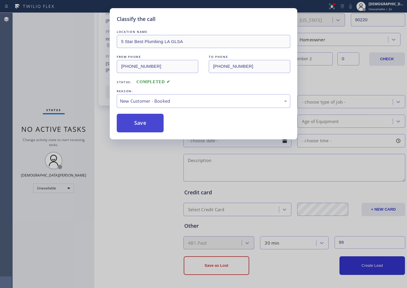
click at [142, 123] on button "Save" at bounding box center [140, 123] width 47 height 19
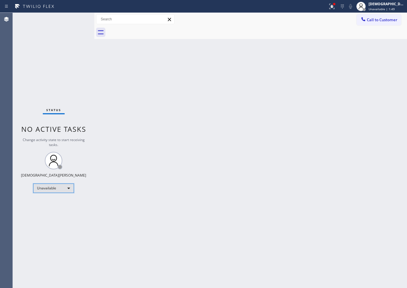
click at [47, 187] on div "Unavailable" at bounding box center [53, 188] width 41 height 9
click at [47, 202] on li "Available" at bounding box center [54, 203] width 40 height 7
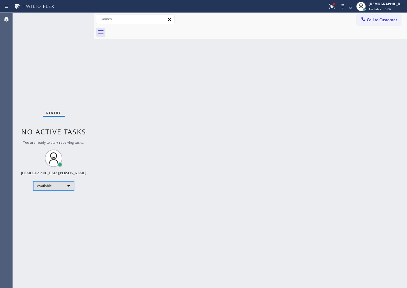
click at [59, 186] on div "Available" at bounding box center [53, 185] width 41 height 9
click at [52, 213] on li "Break" at bounding box center [54, 216] width 40 height 7
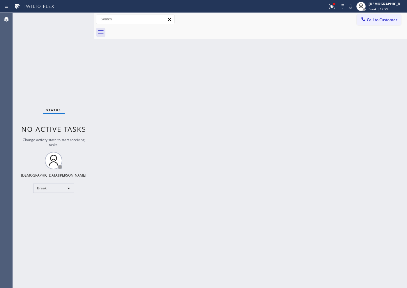
click at [70, 82] on div "Status No active tasks Change activity state to start receiving tasks. Christia…" at bounding box center [54, 151] width 82 height 276
